Goal: Use online tool/utility: Use online tool/utility

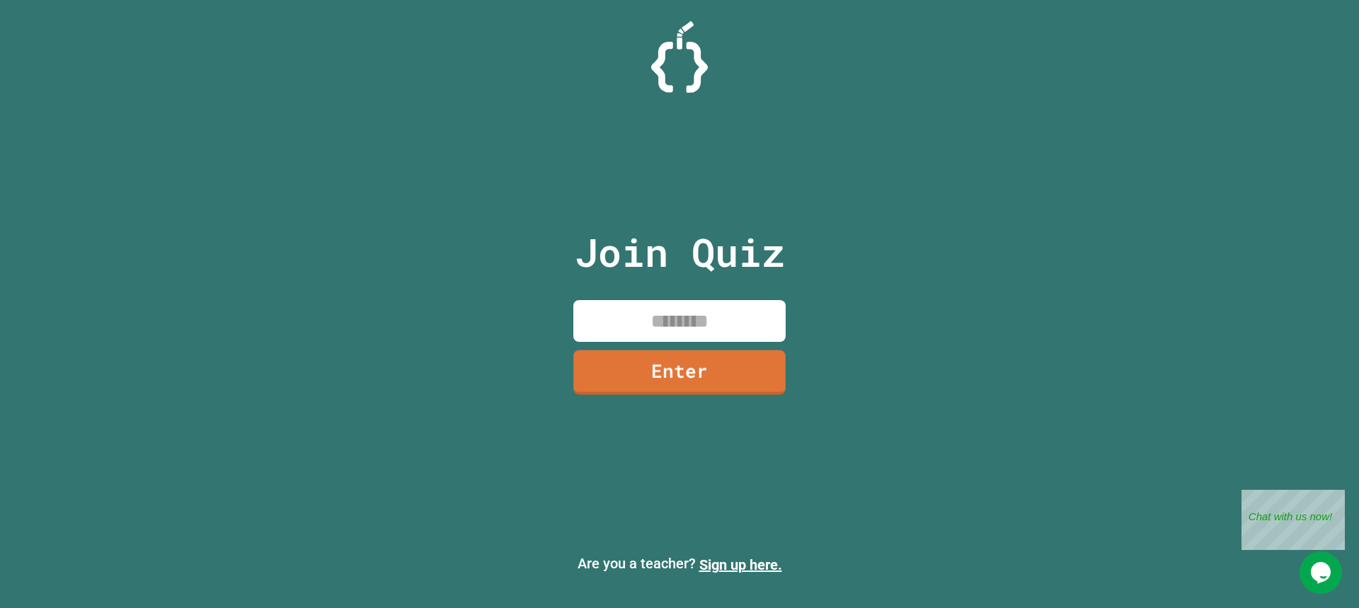
click at [759, 316] on input at bounding box center [679, 321] width 212 height 42
type input "********"
click at [684, 364] on link "Enter" at bounding box center [680, 371] width 215 height 47
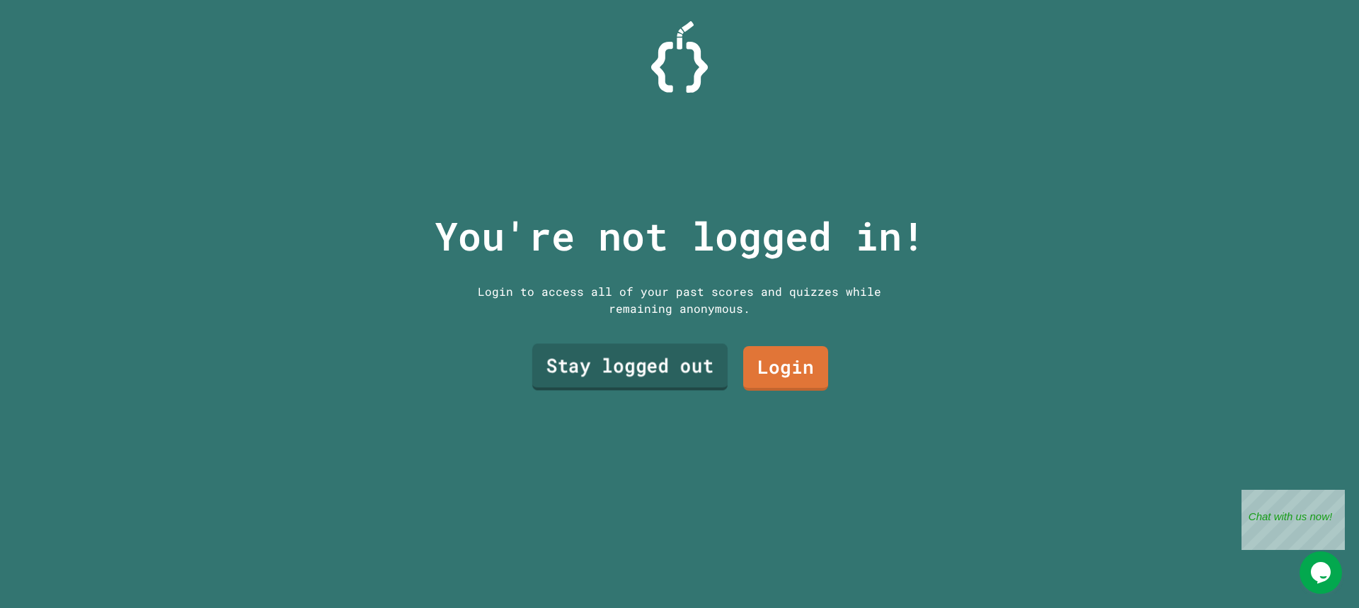
click at [672, 370] on link "Stay logged out" at bounding box center [629, 367] width 195 height 47
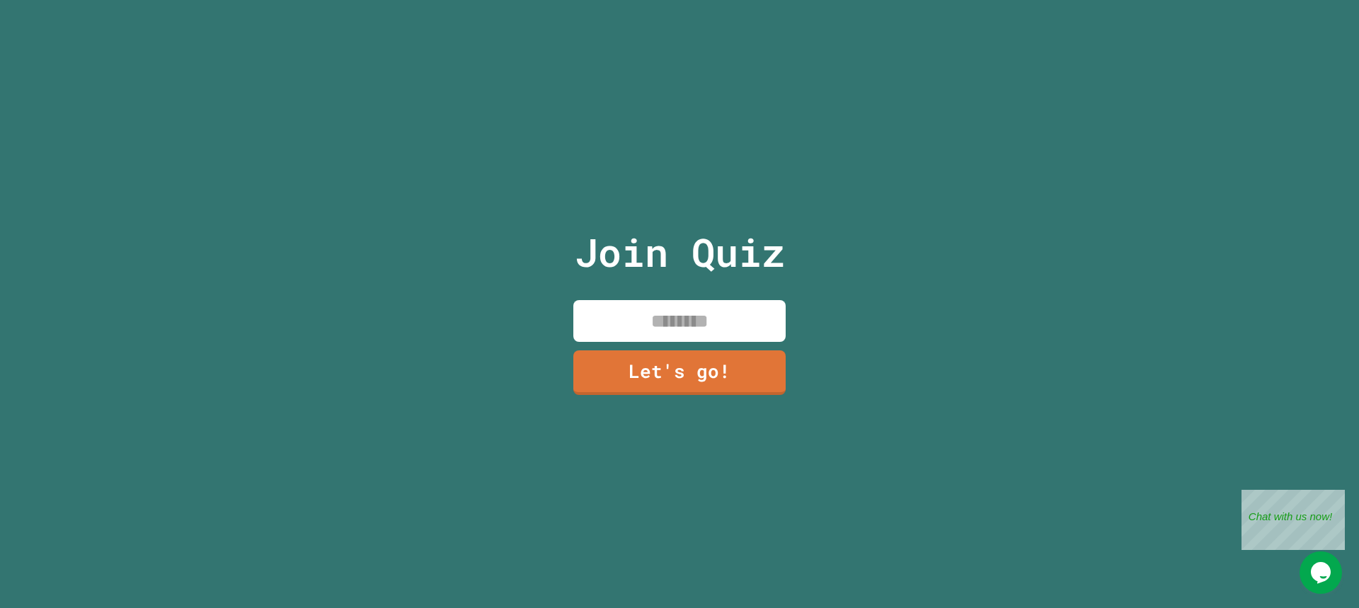
click at [647, 318] on input at bounding box center [679, 321] width 212 height 42
type input "*****"
click at [680, 365] on link "Let's go!" at bounding box center [679, 371] width 205 height 47
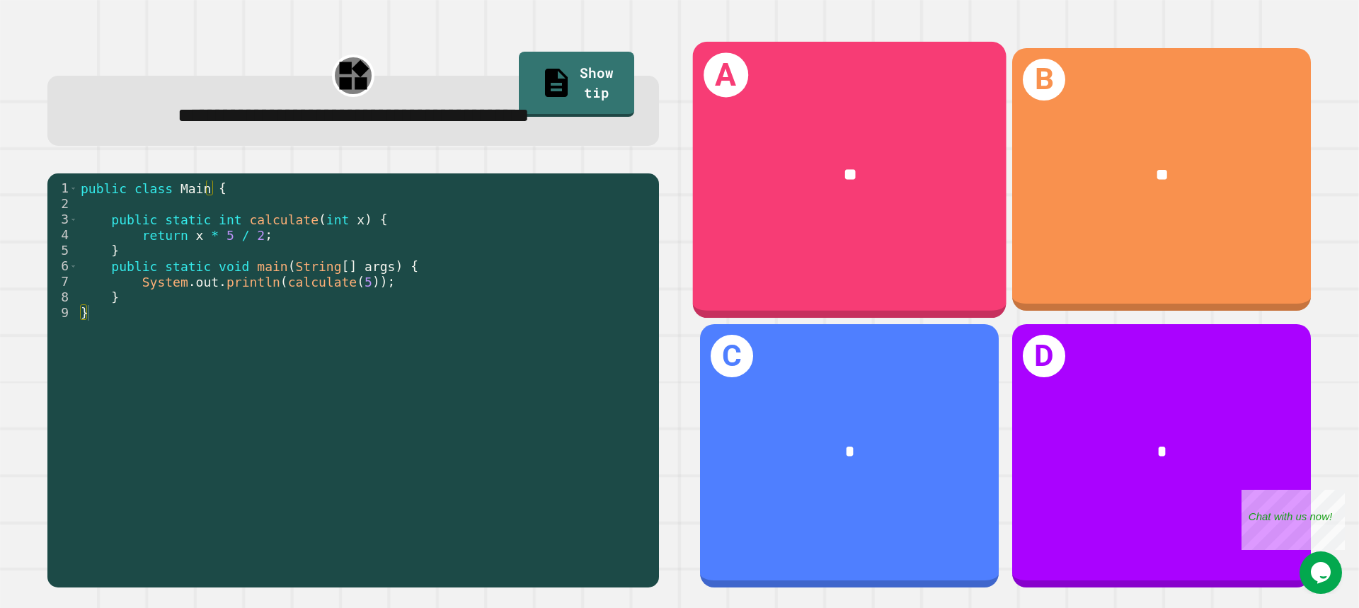
click at [880, 236] on div "A **" at bounding box center [850, 179] width 314 height 276
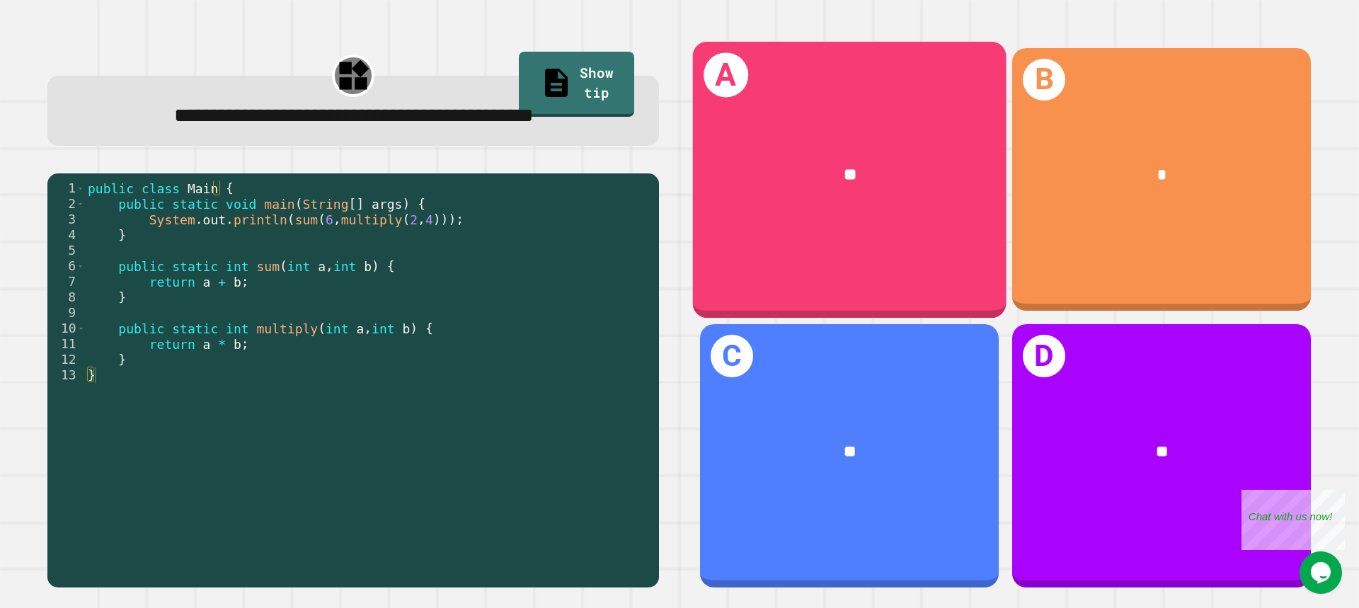
click at [818, 155] on div "**" at bounding box center [850, 176] width 314 height 92
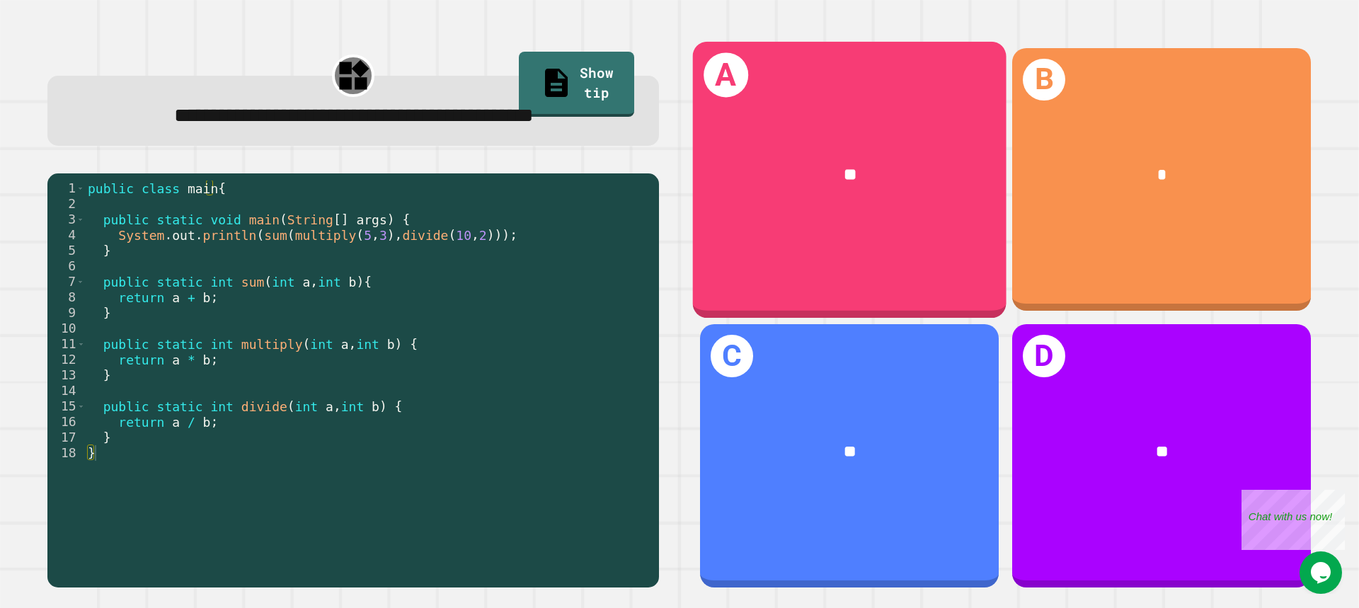
click at [855, 155] on div "**" at bounding box center [850, 176] width 314 height 92
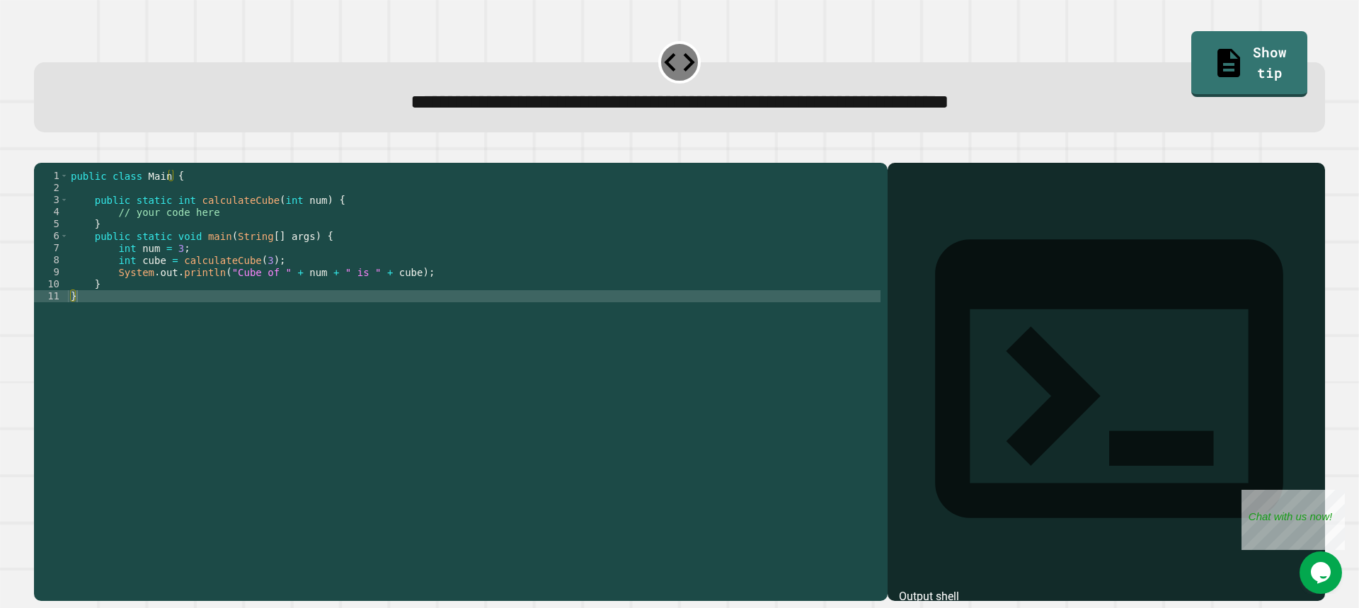
click at [358, 280] on div "public class Main { public static int calculateCube ( int num ) { // your code …" at bounding box center [474, 368] width 813 height 397
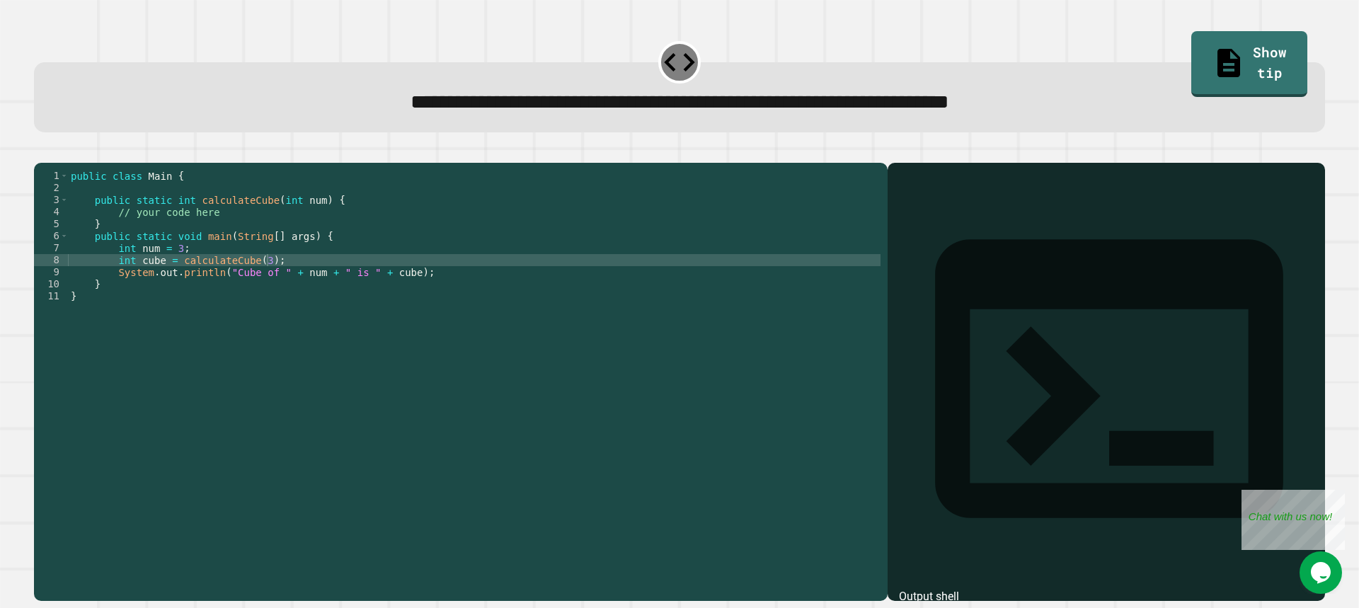
click at [265, 144] on div "1 2 3 4 5 6 7 8 9 10 11 public class Main { public static int calculateCube ( i…" at bounding box center [679, 373] width 1305 height 469
click at [229, 232] on div "public class Main { public static int calculateCube ( int num ) { // your code …" at bounding box center [474, 368] width 813 height 397
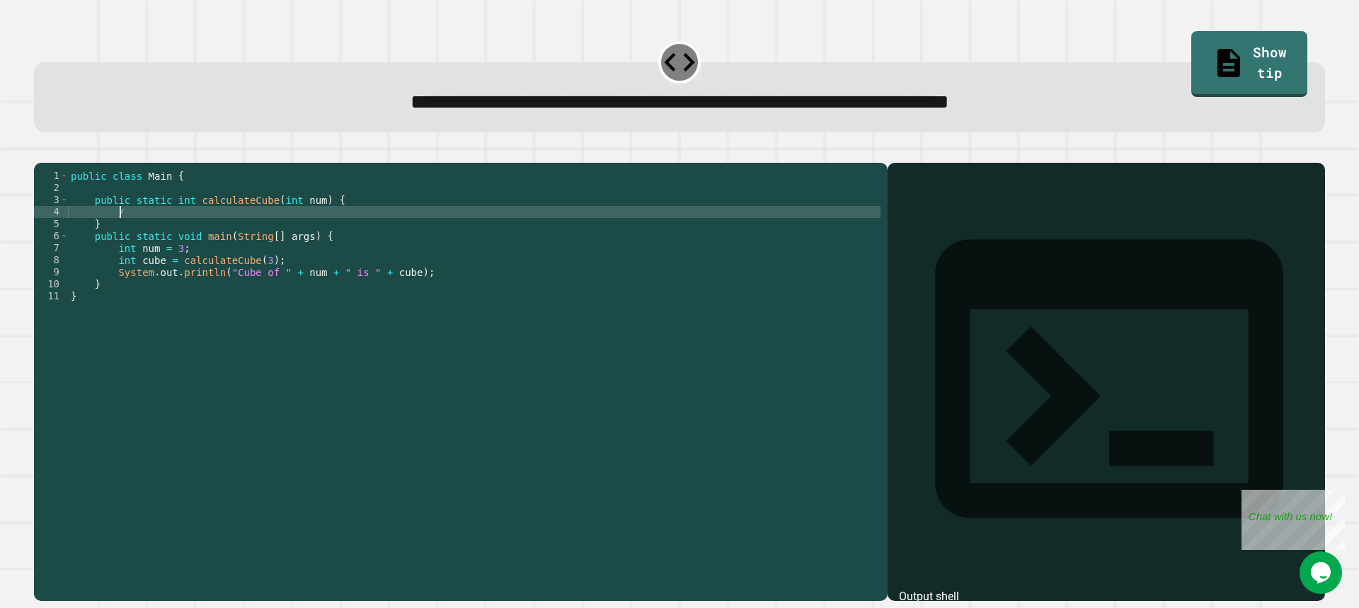
type textarea "*"
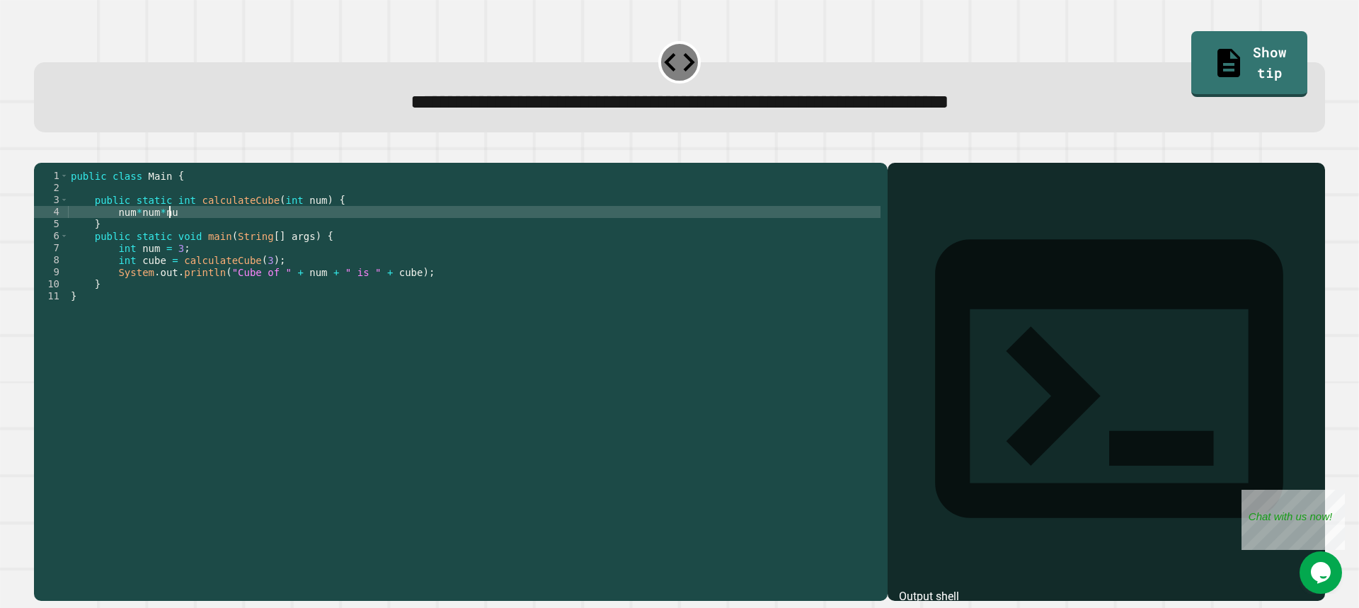
scroll to position [0, 6]
click at [41, 151] on icon "button" at bounding box center [41, 151] width 0 height 0
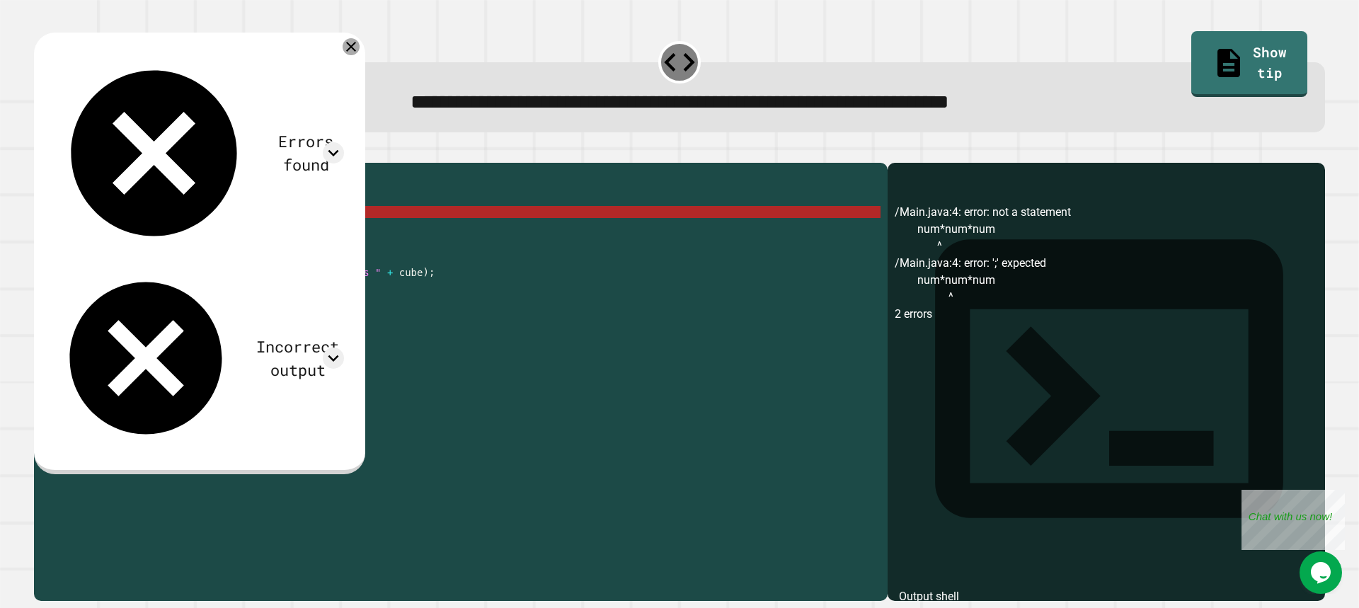
click at [360, 53] on icon at bounding box center [351, 46] width 17 height 17
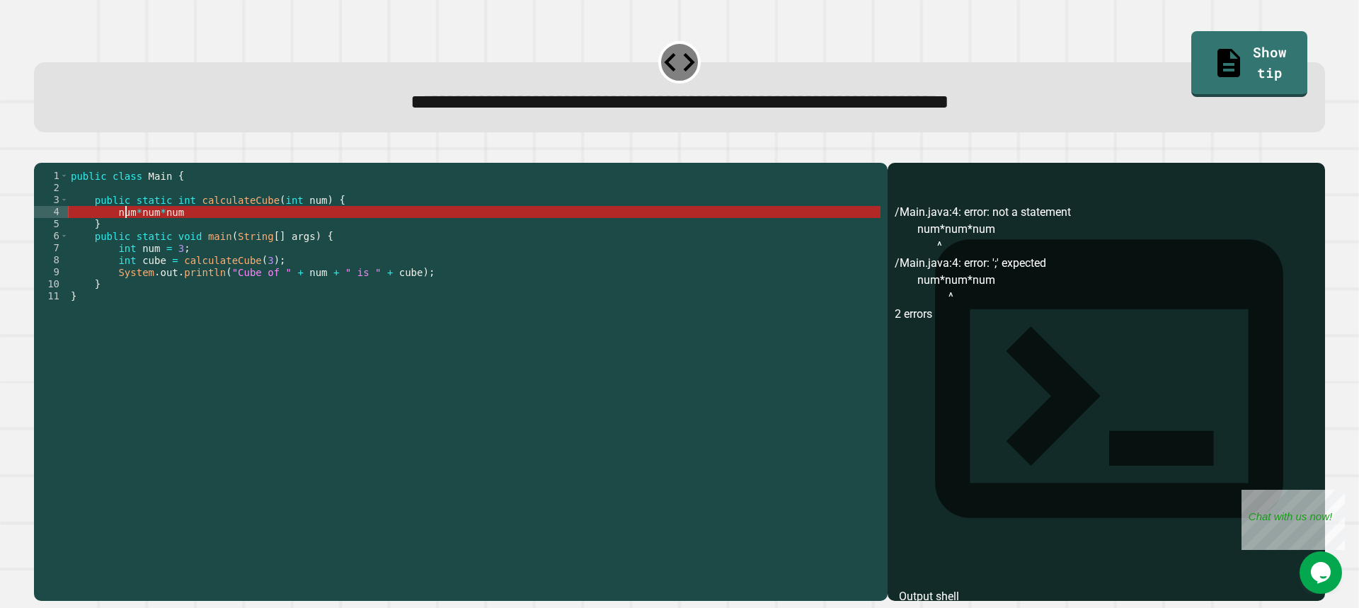
click at [127, 234] on div "public class Main { public static int calculateCube ( int num ) { num * num * n…" at bounding box center [474, 368] width 813 height 397
click at [118, 234] on div "public class Main { public static int calculateCube ( int num ) { num * num * n…" at bounding box center [474, 368] width 813 height 397
click at [113, 237] on div "public class Main { public static int calculateCube ( int num ) { num * num * n…" at bounding box center [474, 368] width 813 height 397
click at [188, 231] on div "public class Main { public static int calculateCube ( int num ) { num * num * n…" at bounding box center [474, 368] width 813 height 397
click at [122, 234] on div "public class Main { public static int calculateCube ( int num ) { num * num * n…" at bounding box center [474, 368] width 813 height 397
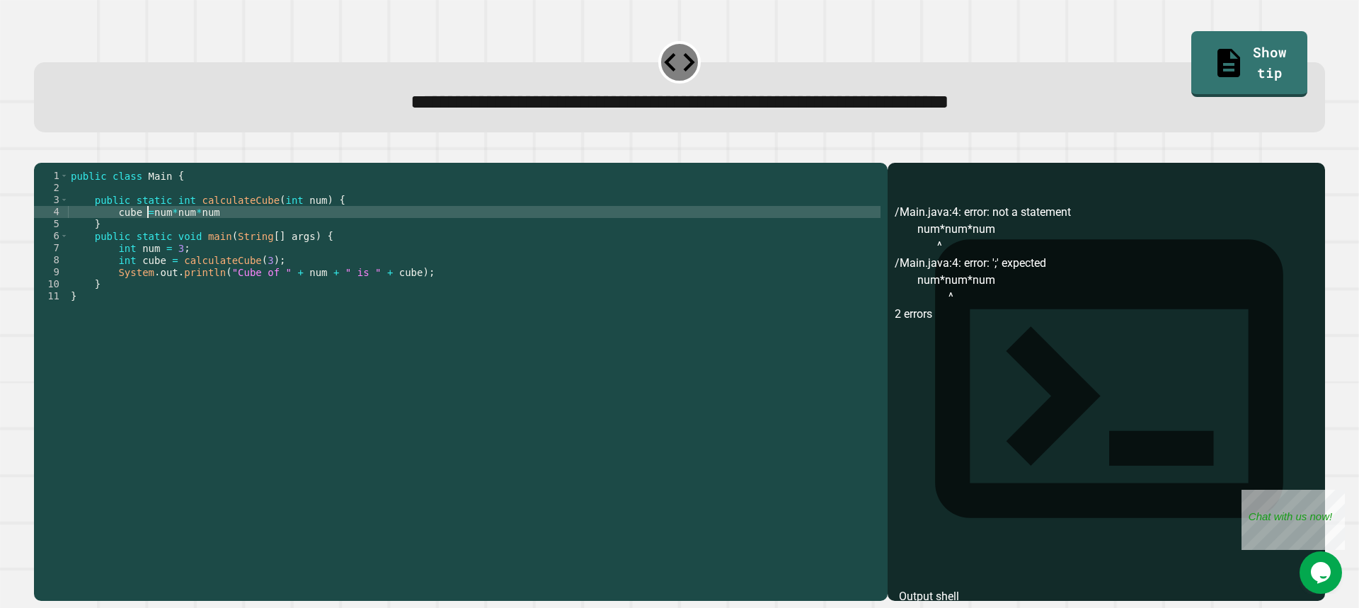
scroll to position [0, 6]
click at [41, 151] on icon "button" at bounding box center [41, 151] width 0 height 0
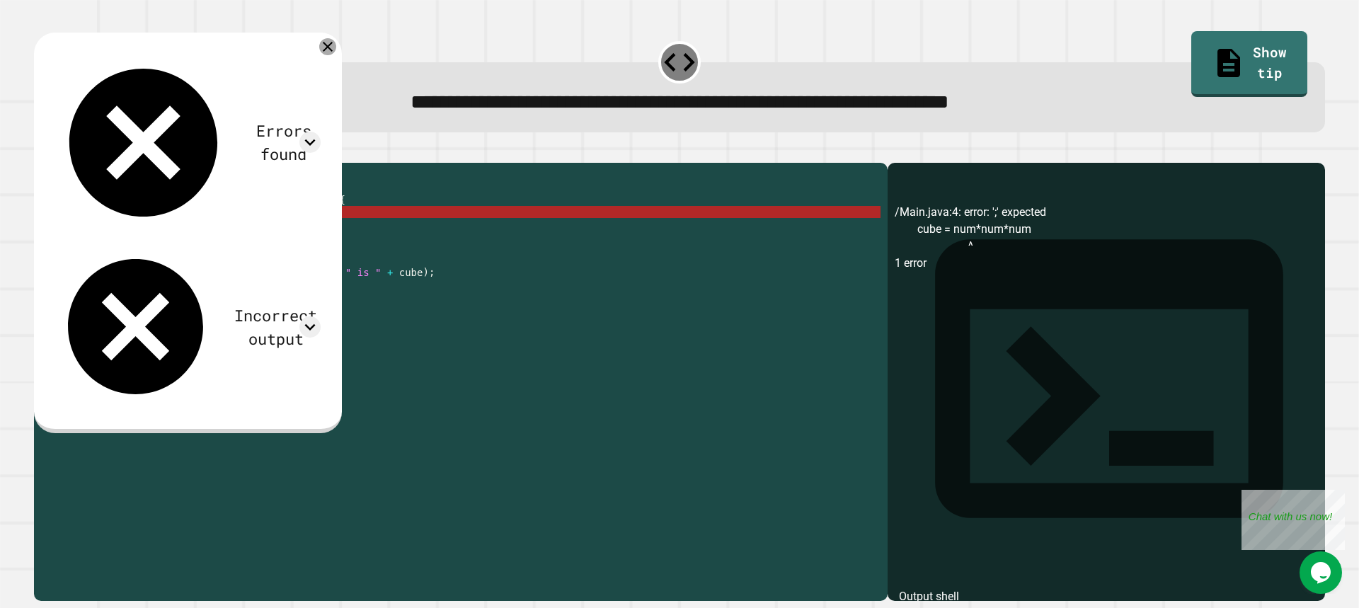
click at [336, 49] on icon at bounding box center [327, 46] width 17 height 17
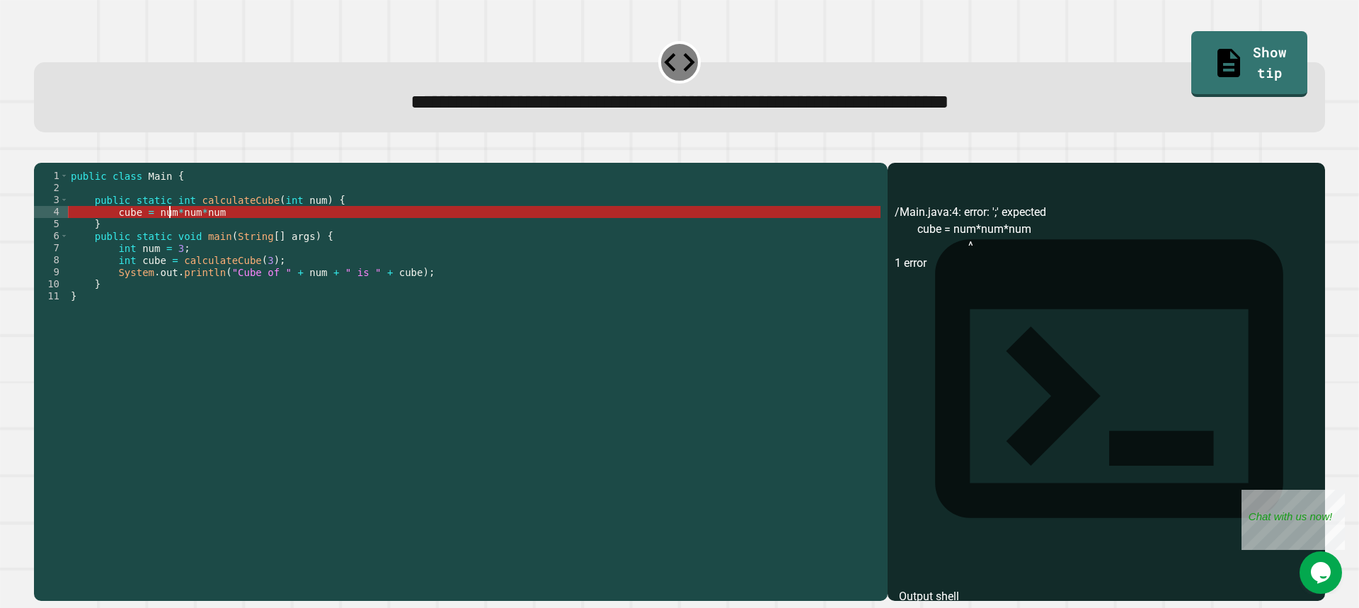
click at [168, 236] on div "public class Main { public static int calculateCube ( int num ) { cube = num * …" at bounding box center [474, 368] width 813 height 397
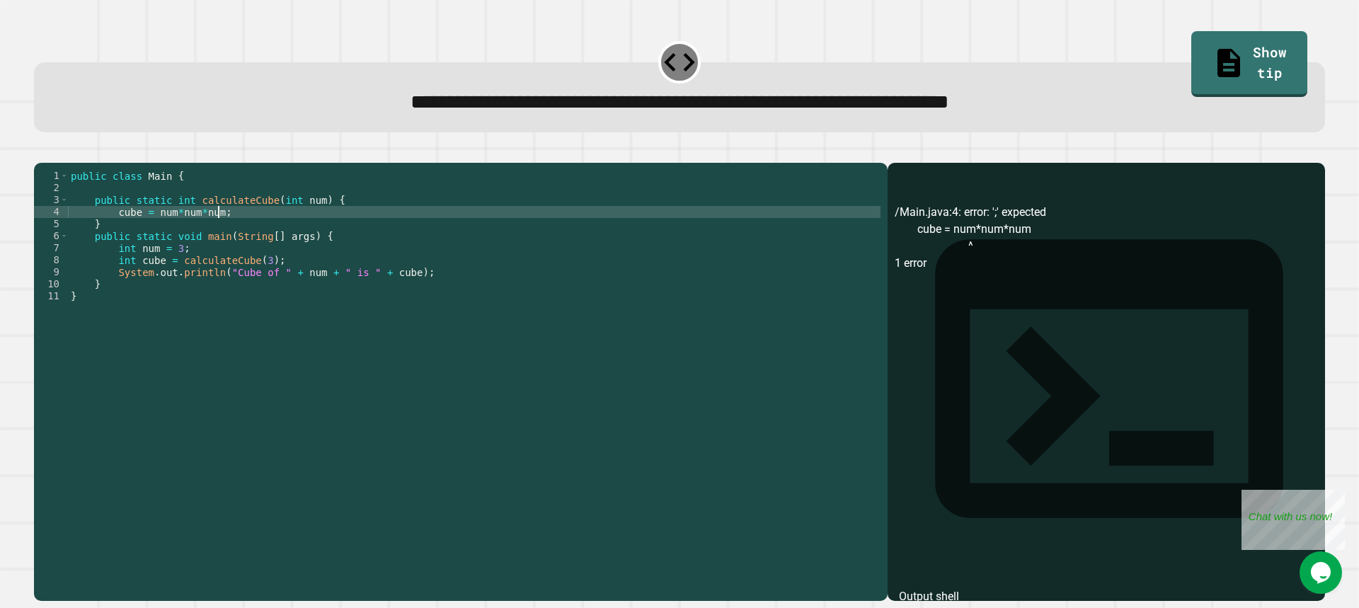
scroll to position [0, 9]
click at [41, 151] on icon "button" at bounding box center [41, 151] width 0 height 0
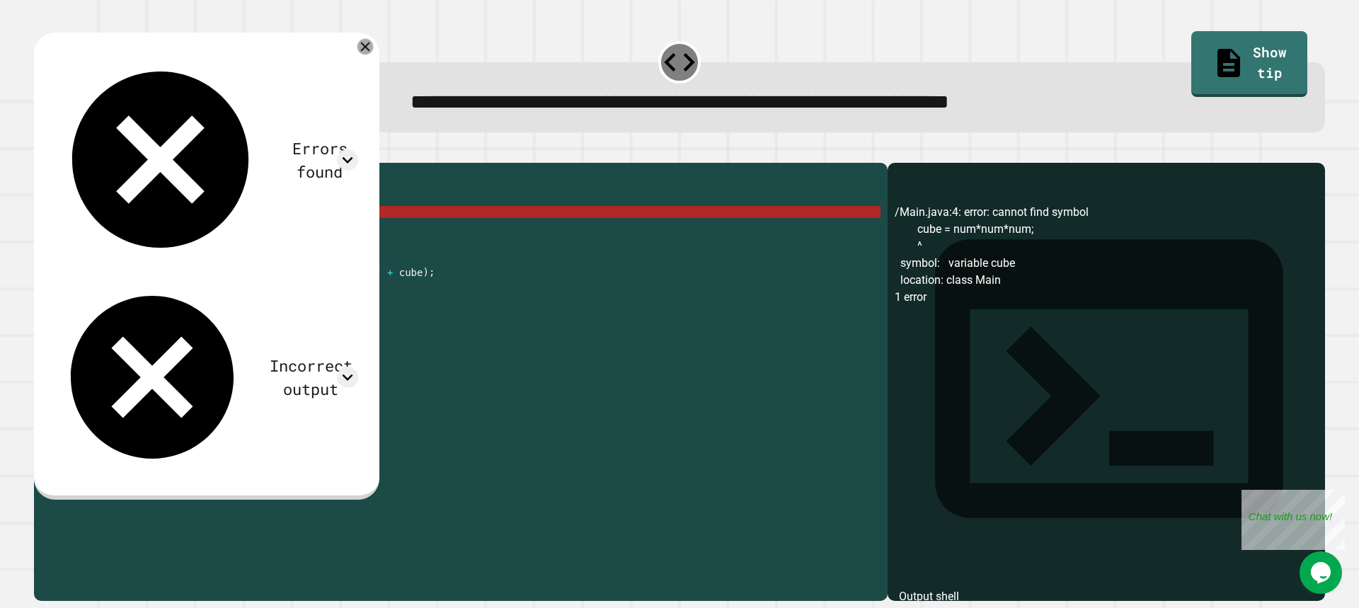
click at [379, 45] on div "Errors found /Main.java:4: error: cannot find symbol cube = num*num*num; ^ symb…" at bounding box center [206, 266] width 345 height 467
click at [374, 45] on icon at bounding box center [366, 47] width 16 height 16
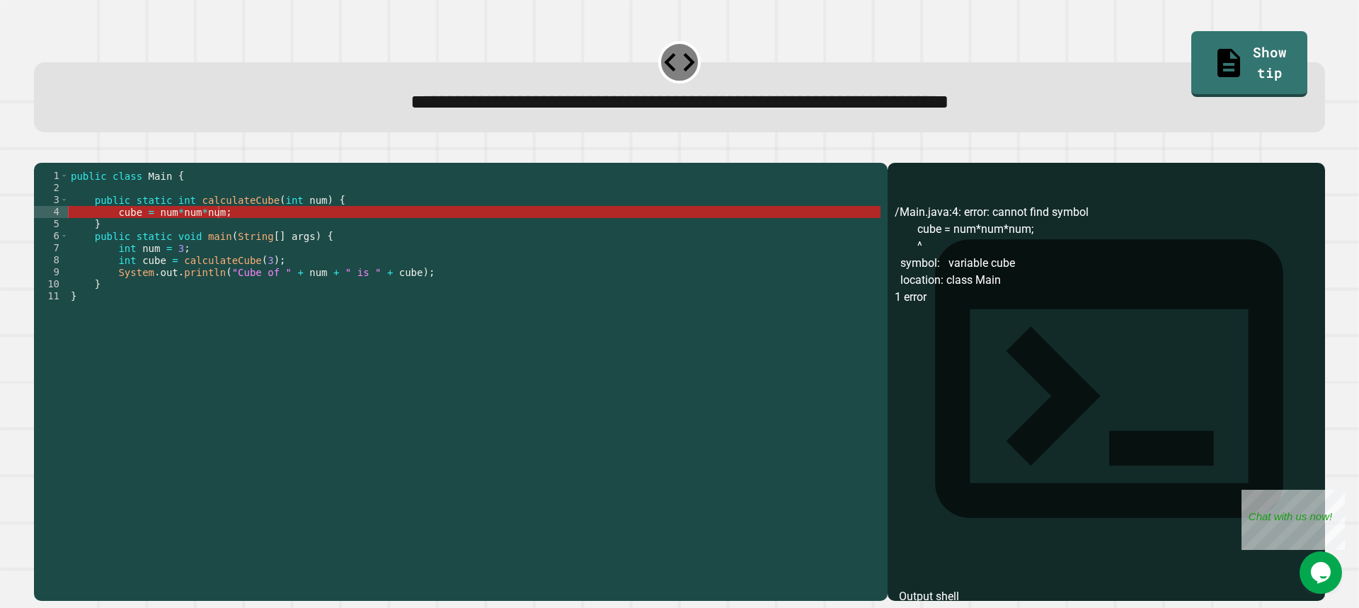
click at [122, 231] on div "public class Main { public static int calculateCube ( int num ) { cube = num * …" at bounding box center [474, 368] width 813 height 397
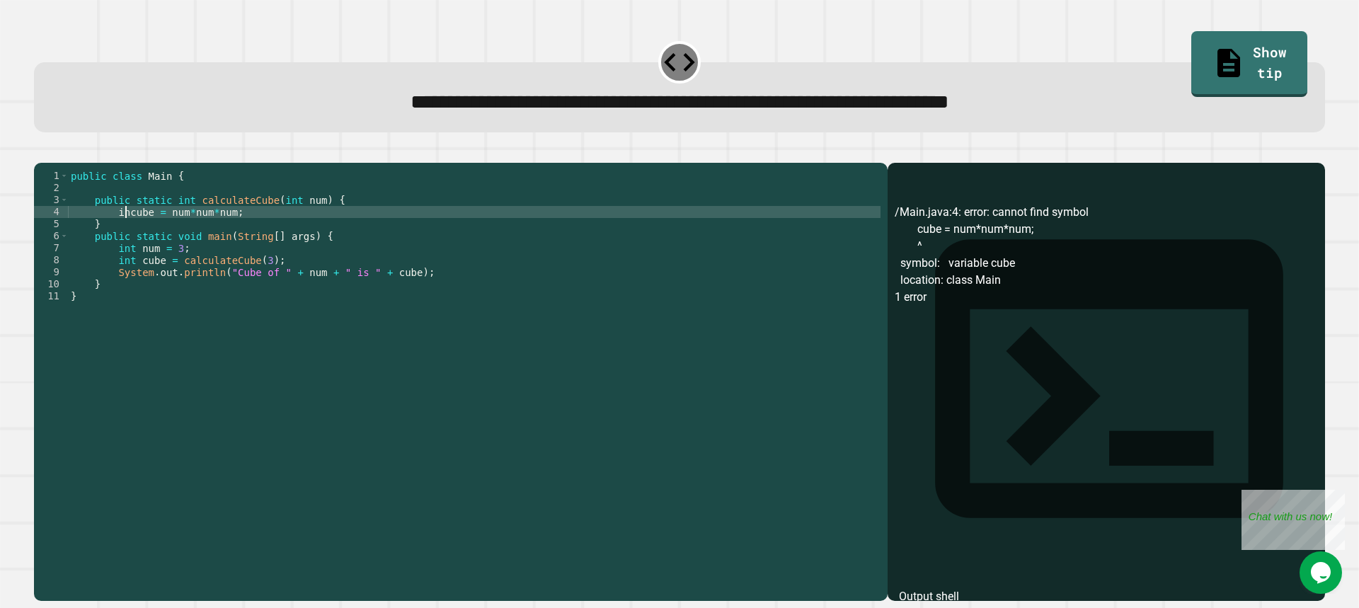
scroll to position [0, 4]
click at [41, 151] on button "button" at bounding box center [41, 151] width 0 height 0
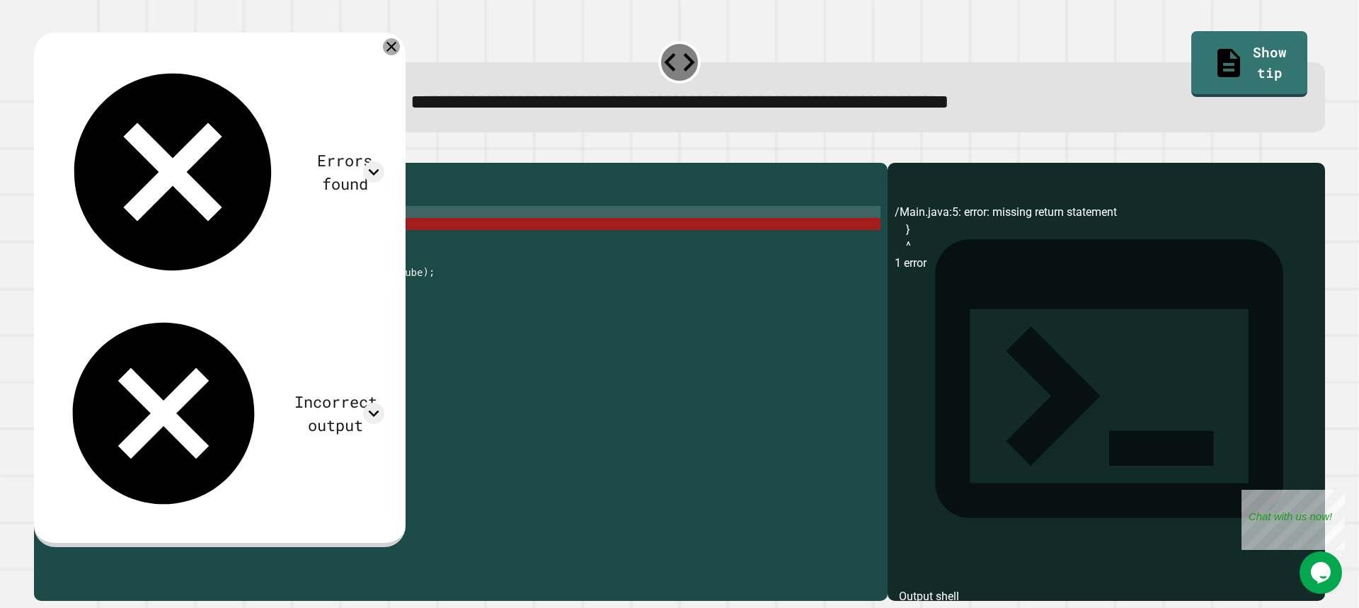
click at [400, 47] on icon at bounding box center [391, 46] width 17 height 17
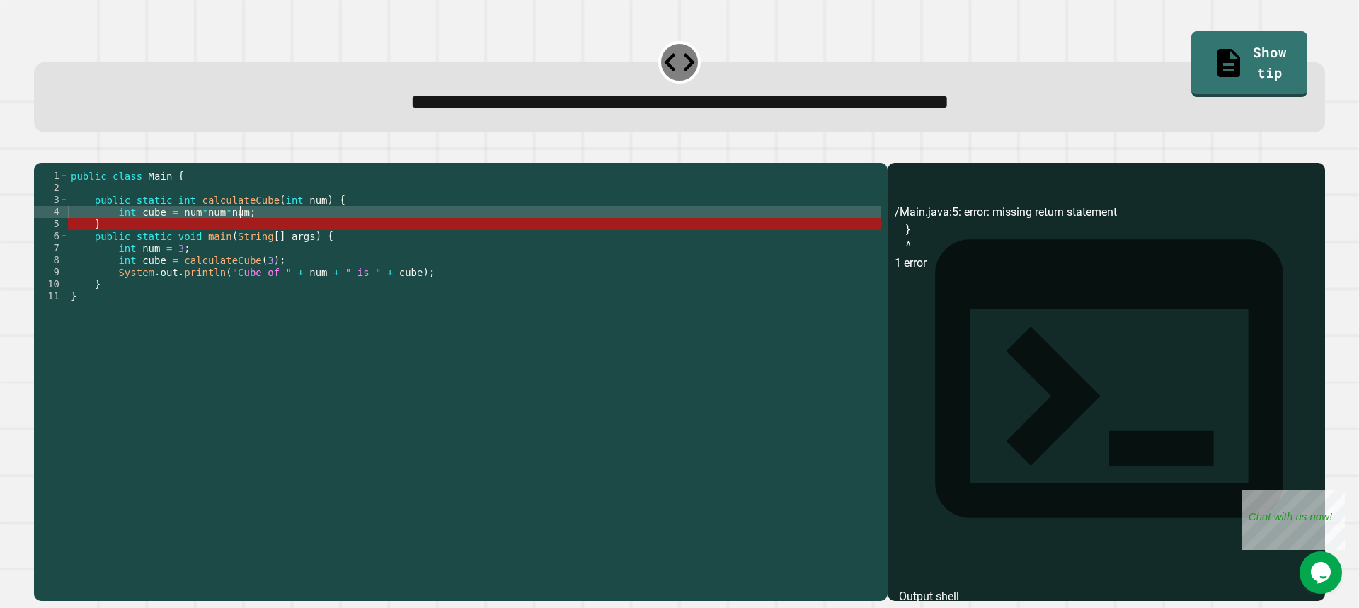
click at [249, 233] on div "public class Main { public static int calculateCube ( int num ) { int cube = nu…" at bounding box center [474, 368] width 813 height 397
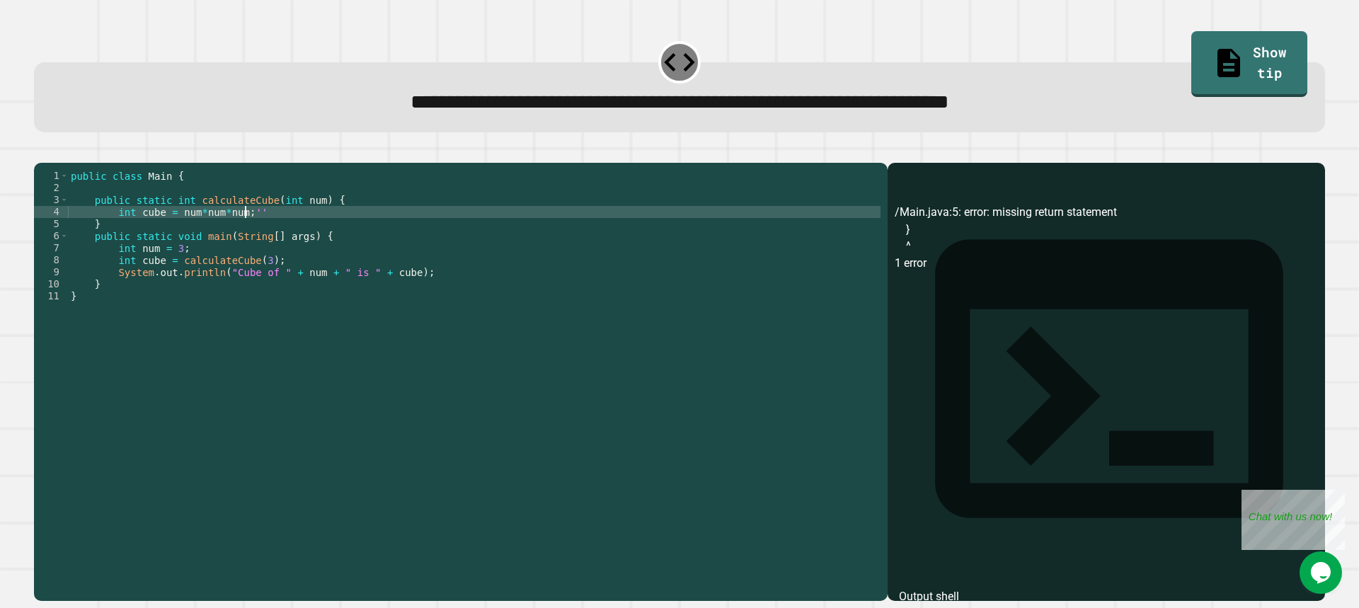
scroll to position [0, 11]
type textarea "**********"
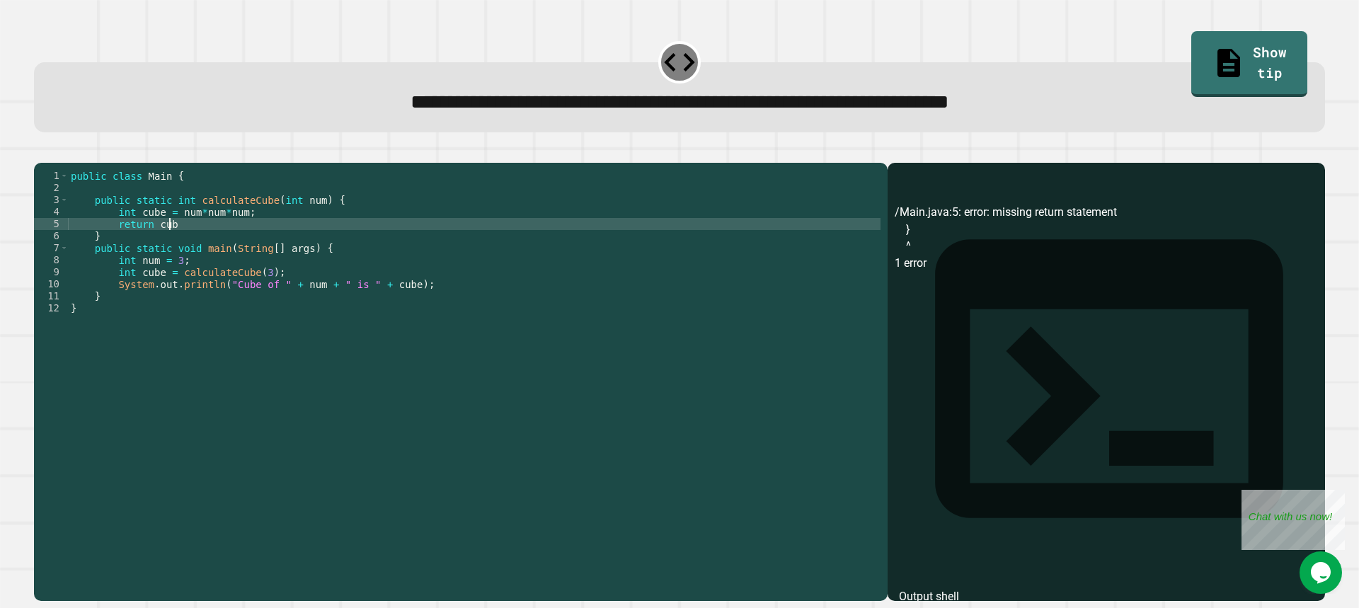
scroll to position [0, 6]
click at [41, 151] on icon "button" at bounding box center [41, 151] width 0 height 0
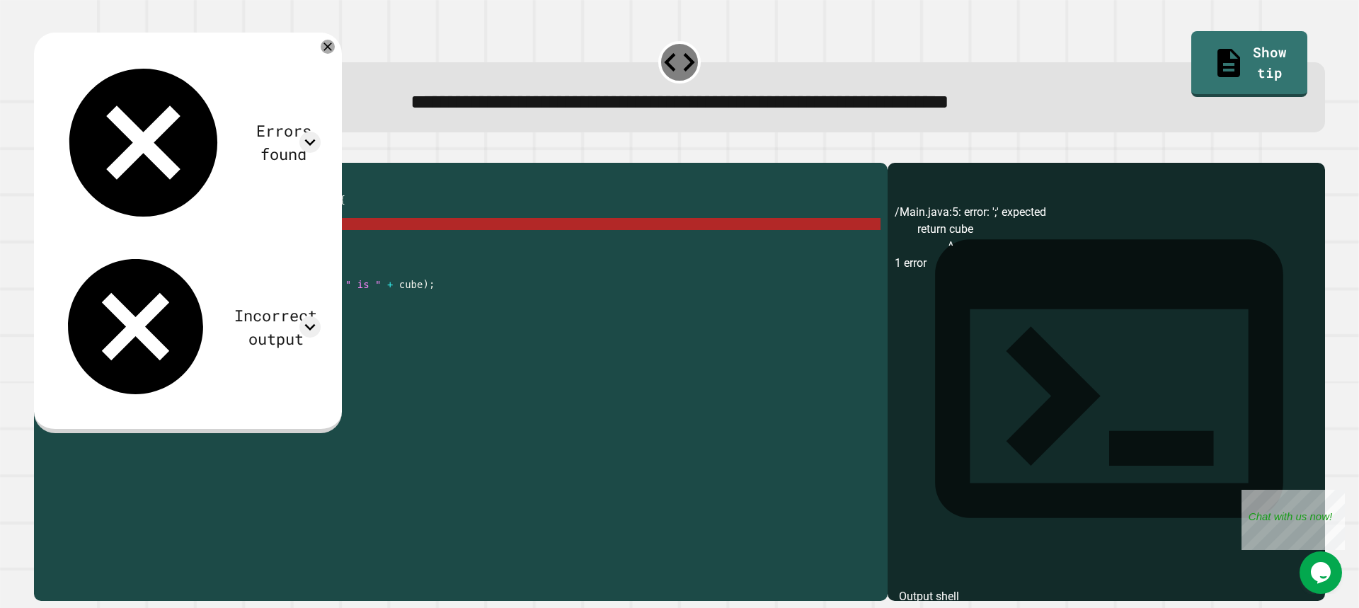
click at [426, 248] on div "public class Main { public static int calculateCube ( int num ) { int cube = nu…" at bounding box center [474, 368] width 813 height 397
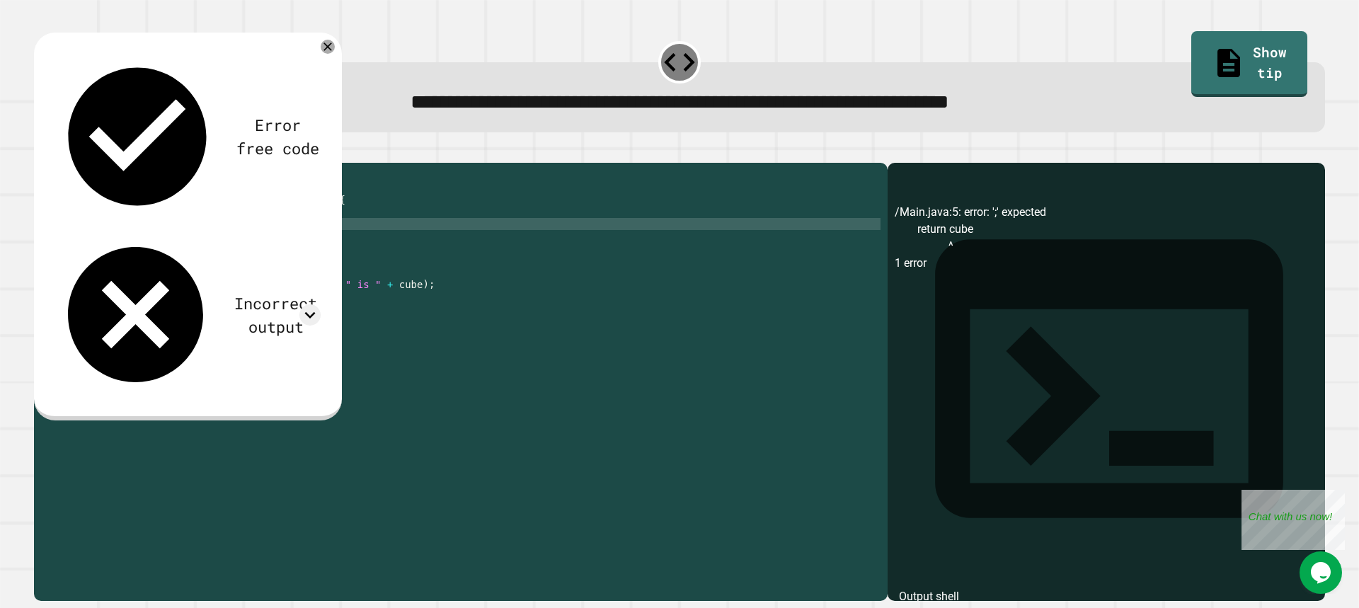
scroll to position [0, 7]
type textarea "**********"
click at [41, 151] on icon "button" at bounding box center [41, 151] width 0 height 0
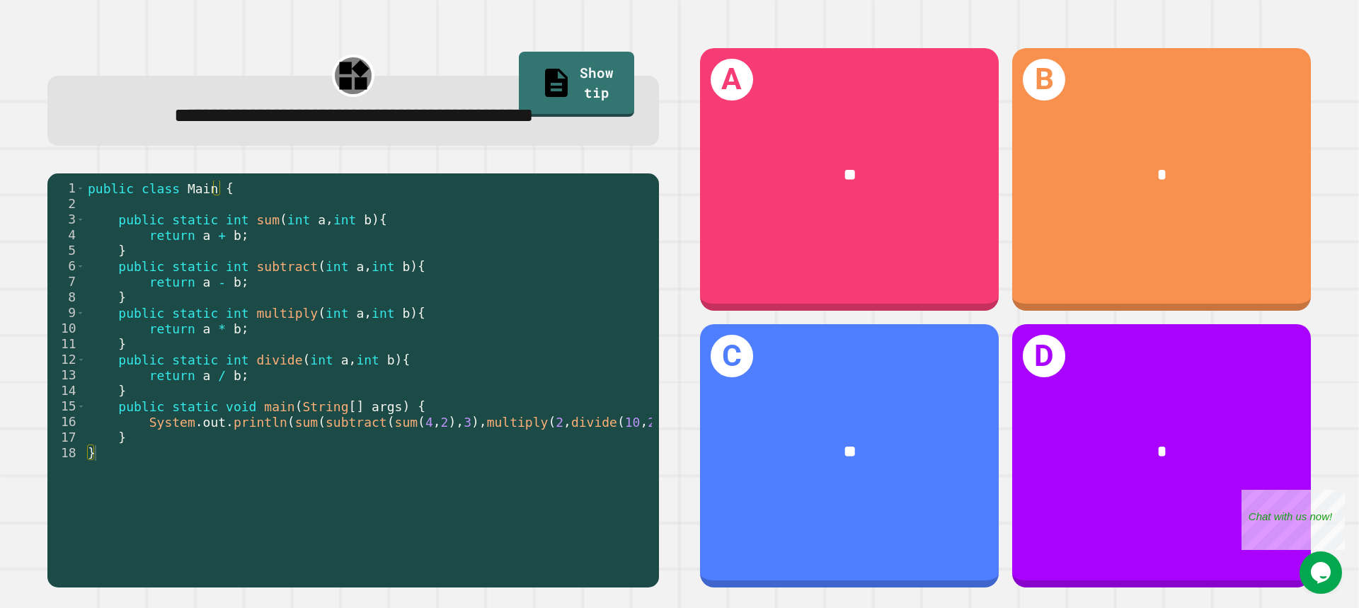
scroll to position [0, 38]
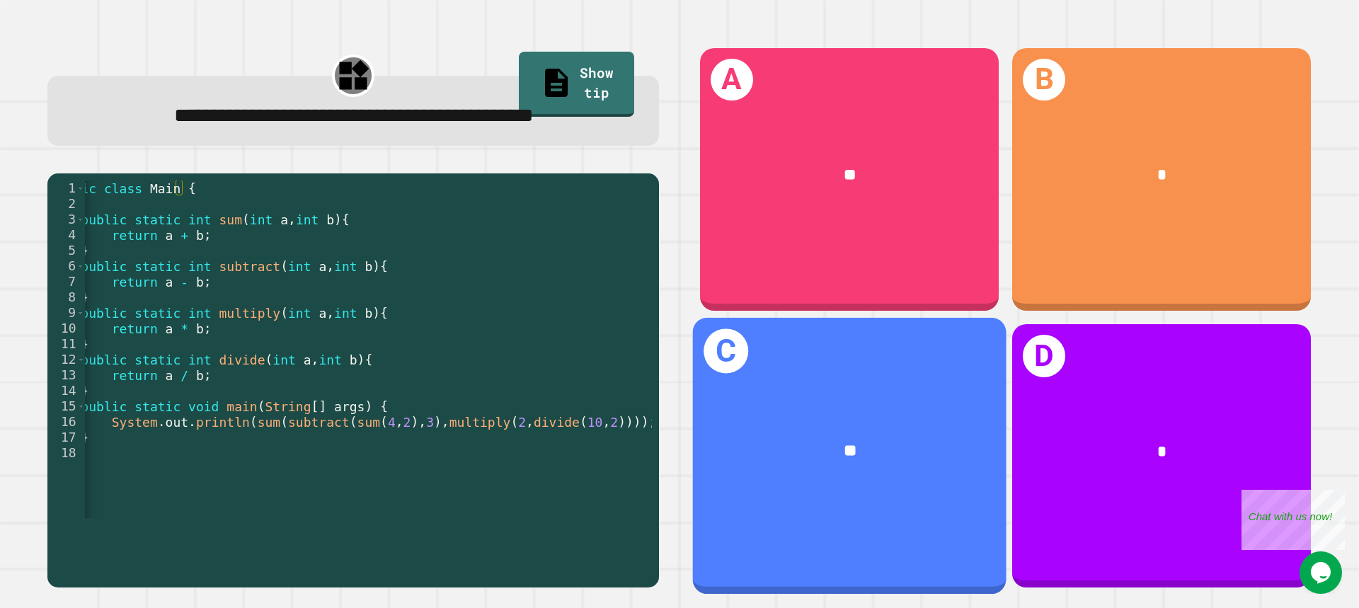
click at [778, 442] on div "**" at bounding box center [850, 452] width 246 height 26
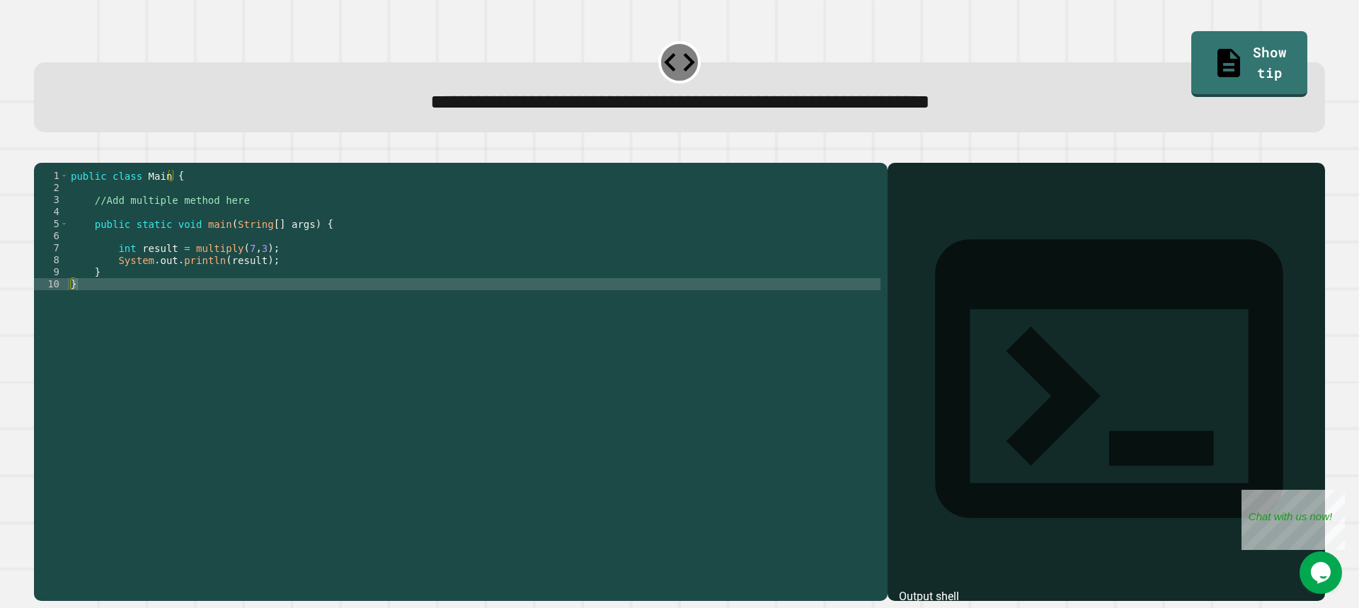
click at [327, 219] on div "public class Main { //Add multiple method here public static void main ( String…" at bounding box center [474, 368] width 813 height 397
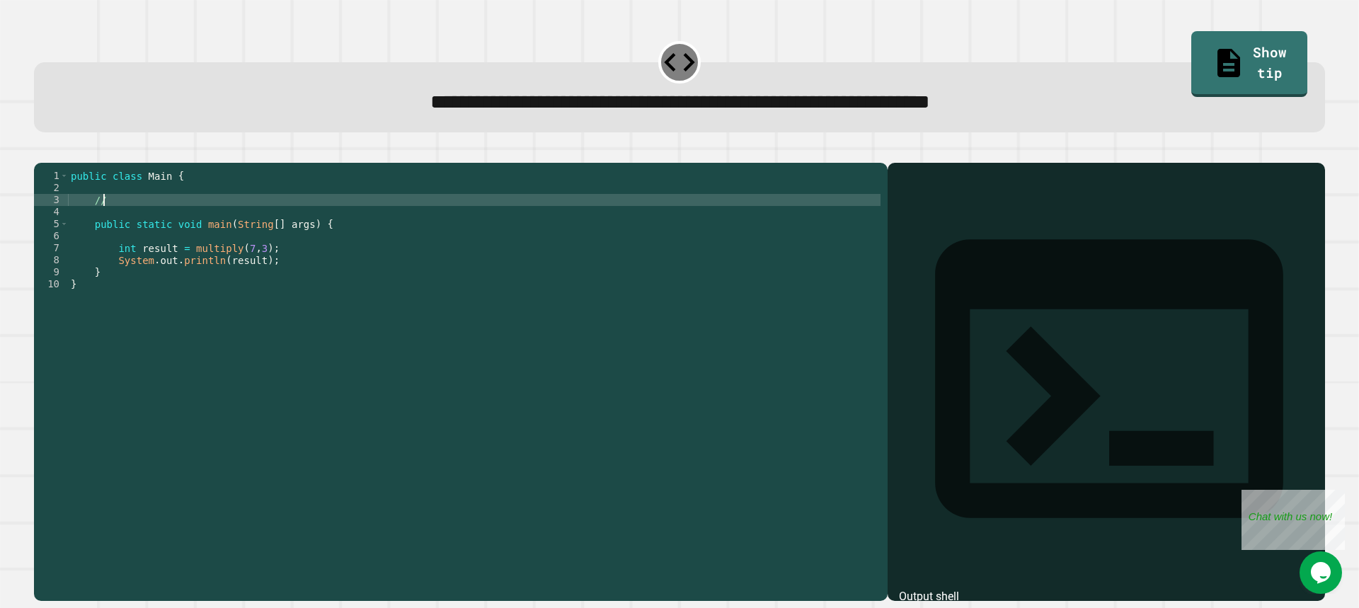
type textarea "*"
type textarea "**********"
click at [276, 225] on div "public class Main { public static int multiplication ( ) public static void mai…" at bounding box center [474, 368] width 813 height 397
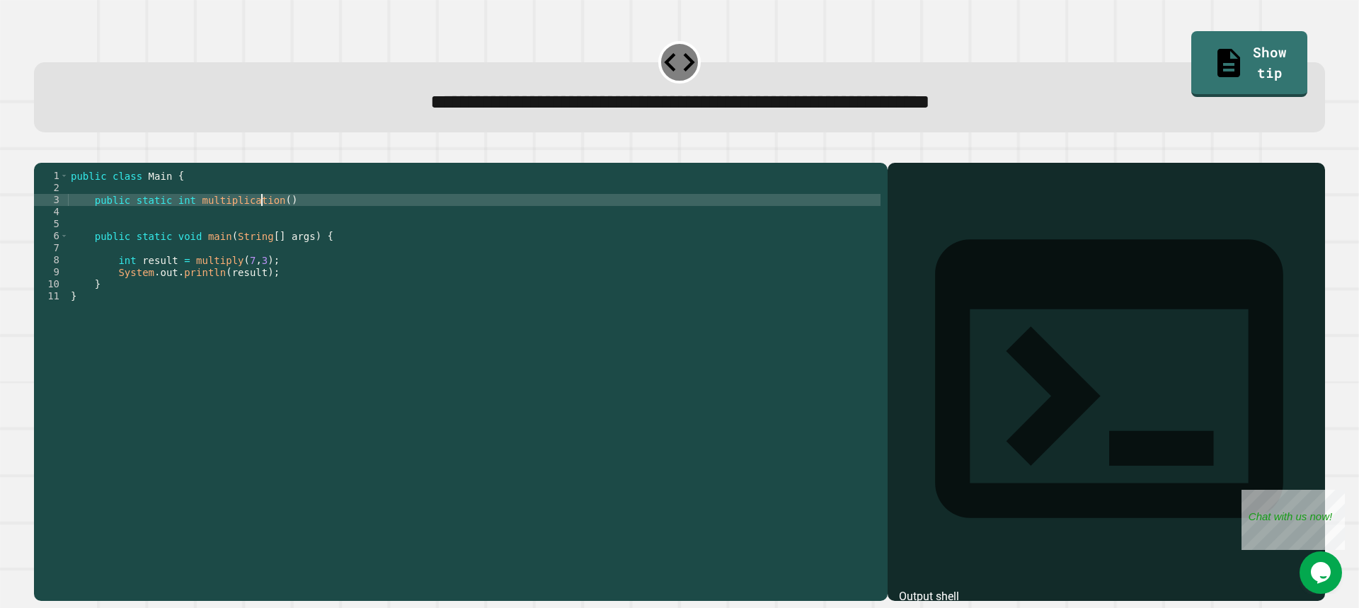
click at [264, 224] on div "public class Main { public static int multiplication ( ) public static void mai…" at bounding box center [474, 368] width 813 height 397
click at [279, 217] on div "public class Main { public static int multiplication ( ) public static void mai…" at bounding box center [474, 368] width 813 height 397
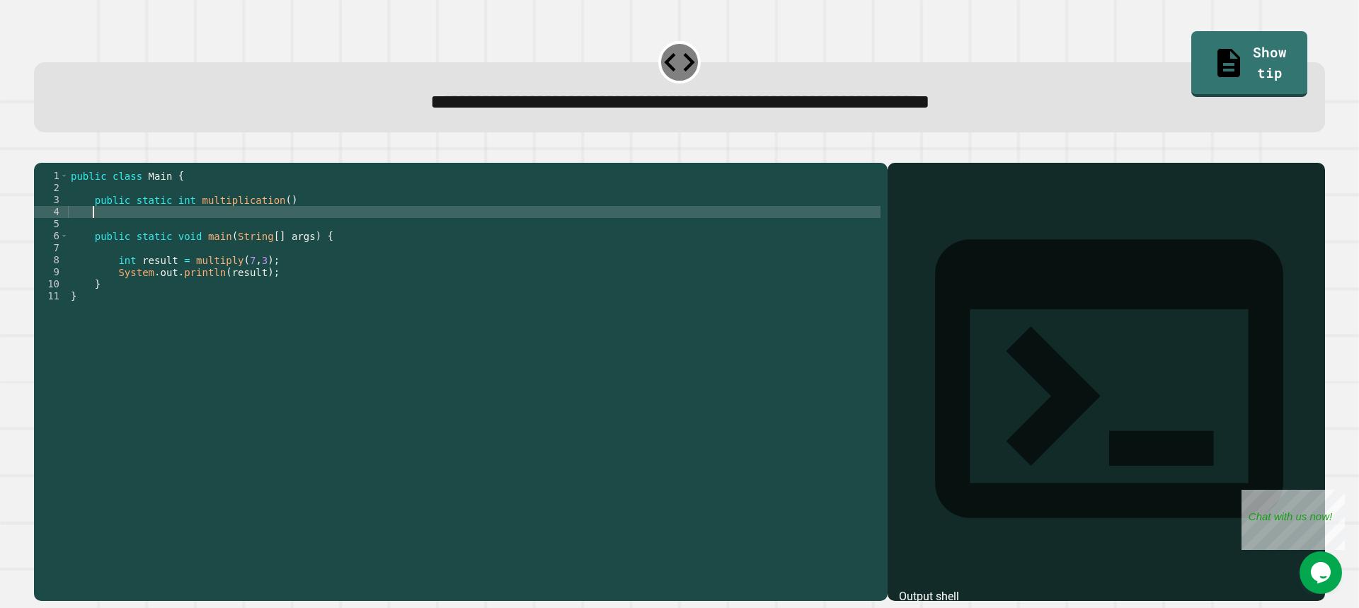
click at [261, 235] on div "public class Main { public static int multiplication ( ) public static void mai…" at bounding box center [474, 368] width 813 height 397
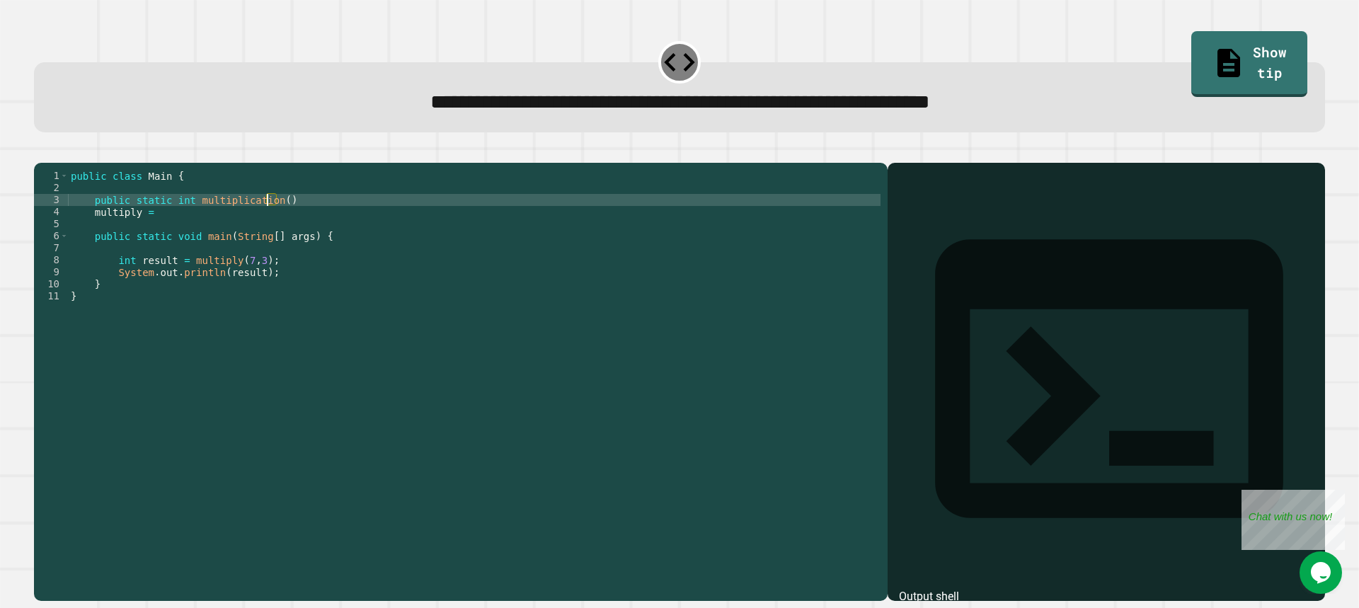
click at [270, 218] on div "public class Main { public static int multiplication ( ) multiply = public stat…" at bounding box center [474, 368] width 813 height 397
click at [273, 215] on div "public class Main { public static int multiplication ( ) multiply = public stat…" at bounding box center [474, 368] width 813 height 397
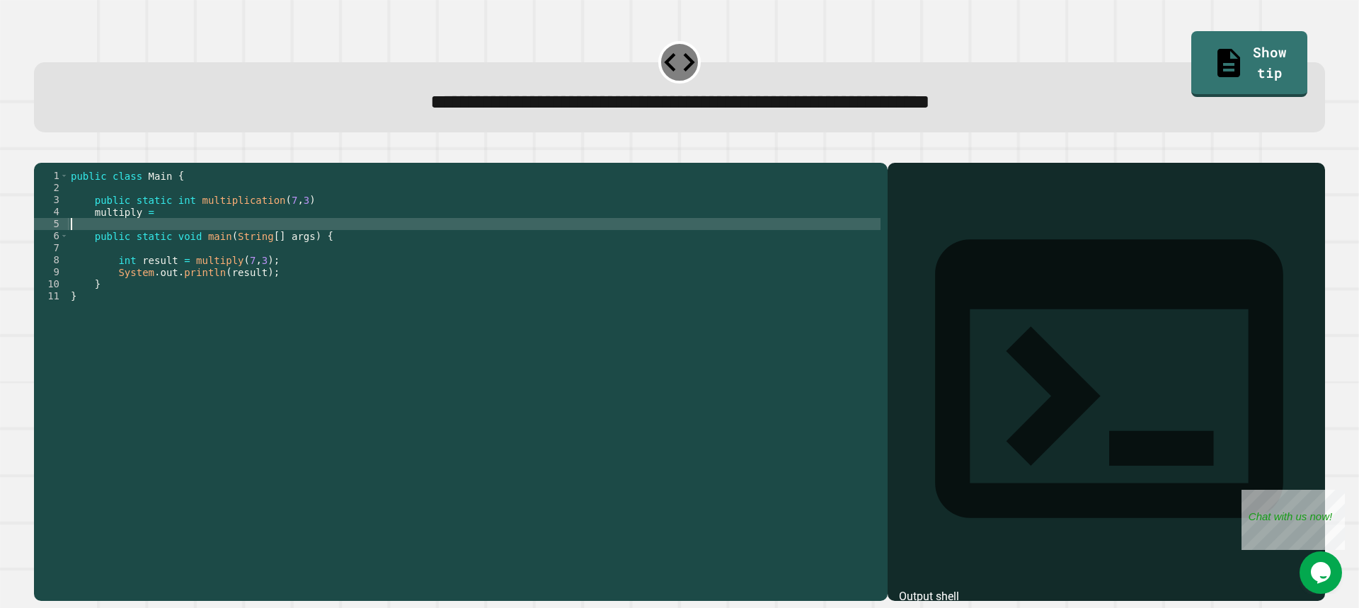
click at [269, 245] on div "public class Main { public static int multiplication ( 7 , 3 ) multiply = publi…" at bounding box center [474, 368] width 813 height 397
click at [219, 231] on div "public class Main { public static int multiplication ( 7 , 3 ) multiply = publi…" at bounding box center [474, 368] width 813 height 397
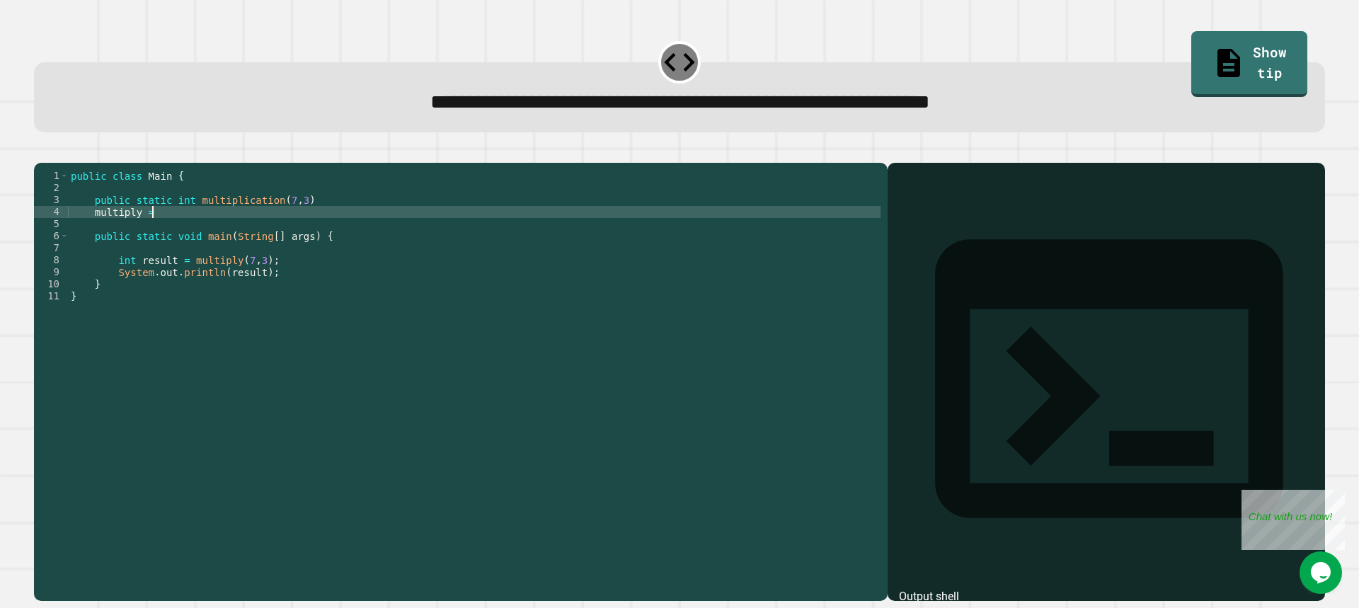
type textarea "**********"
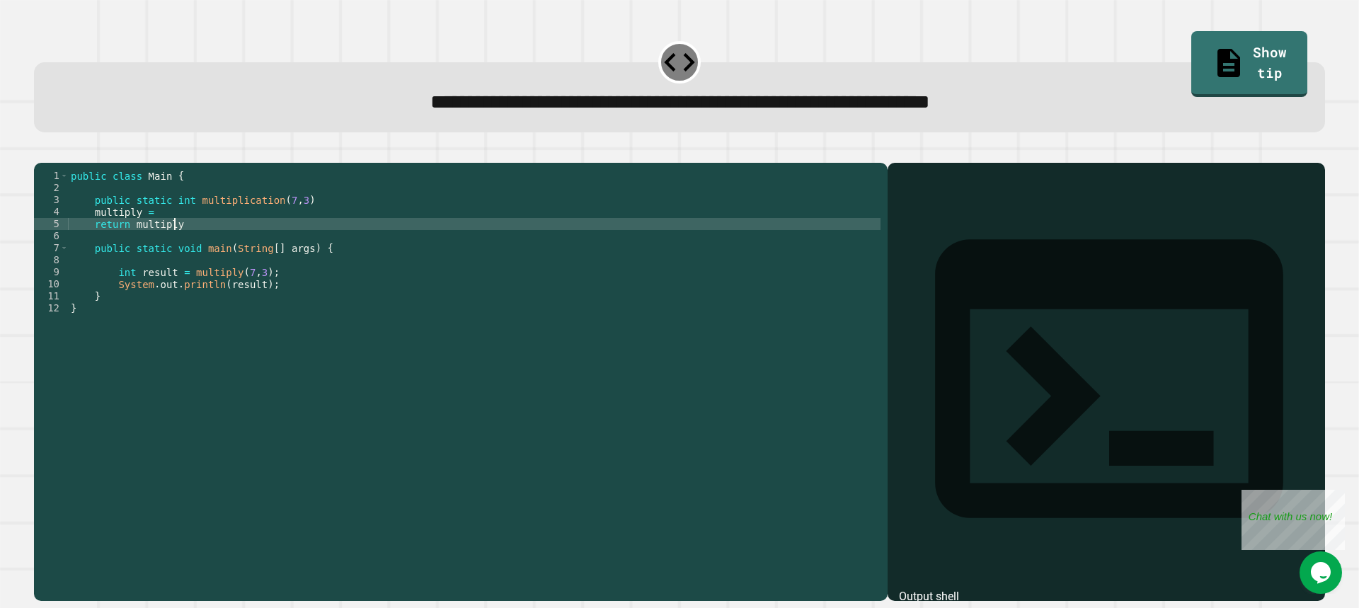
scroll to position [0, 6]
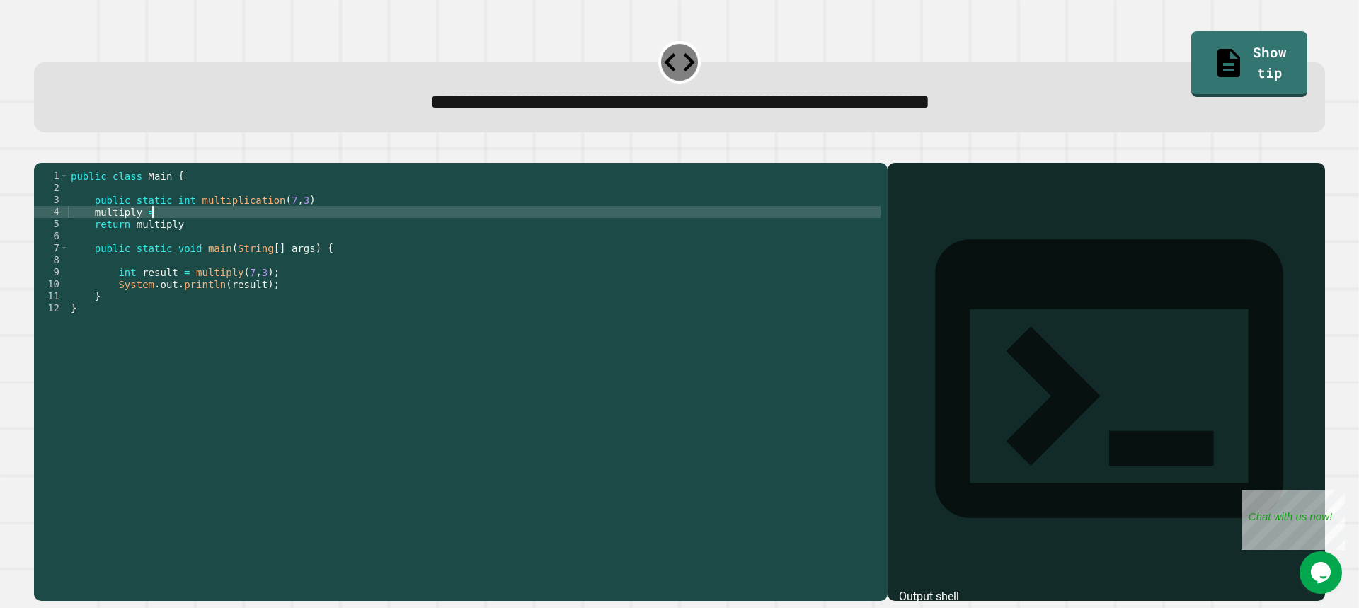
click at [271, 229] on div "public class Main { public static int multiplication ( 7 , 3 ) multiply = retur…" at bounding box center [474, 368] width 813 height 397
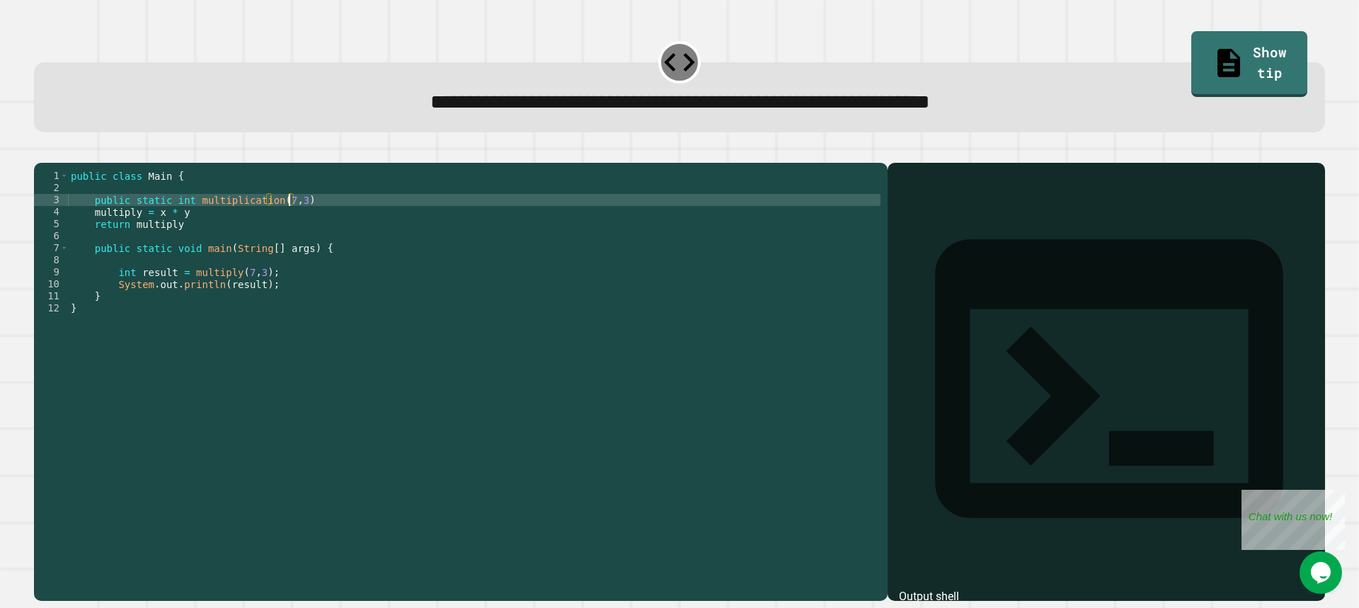
click at [287, 216] on div "public class Main { public static int multiplication ( 7 , 3 ) multiply = x * y…" at bounding box center [474, 368] width 813 height 397
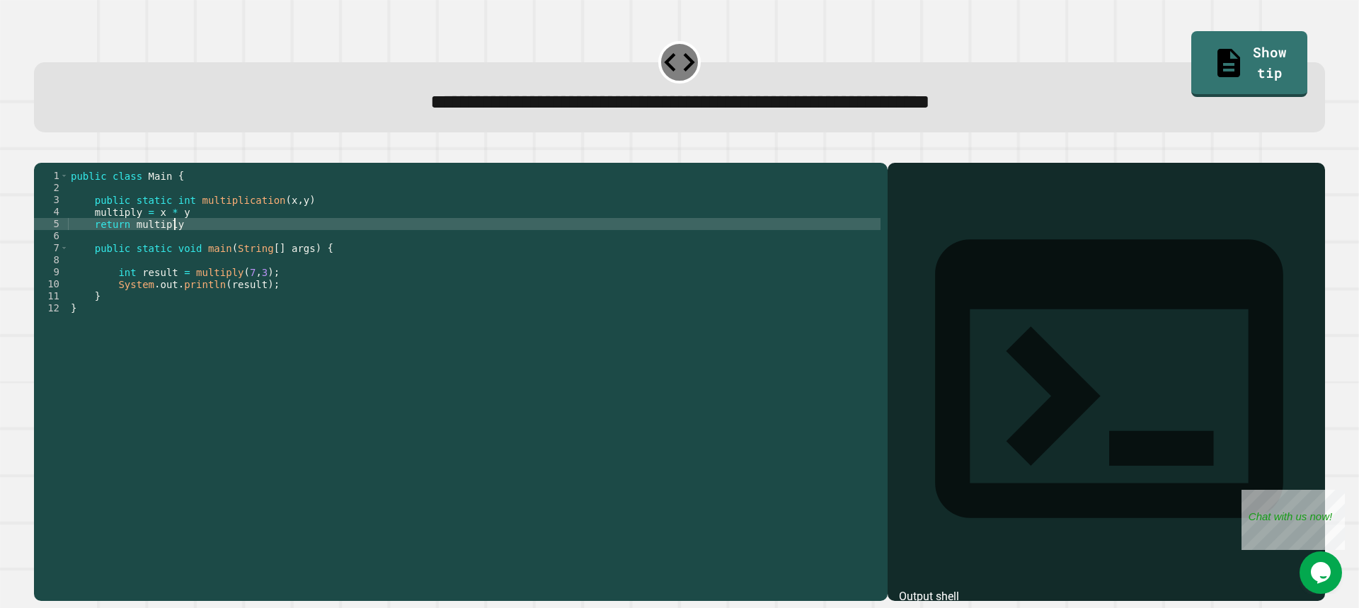
click at [212, 239] on div "public class Main { public static int multiplication ( x , y ) multiply = x * y…" at bounding box center [474, 368] width 813 height 397
click at [214, 237] on div "public class Main { public static int multiplication ( x , y ) multiply = x * y…" at bounding box center [474, 368] width 813 height 397
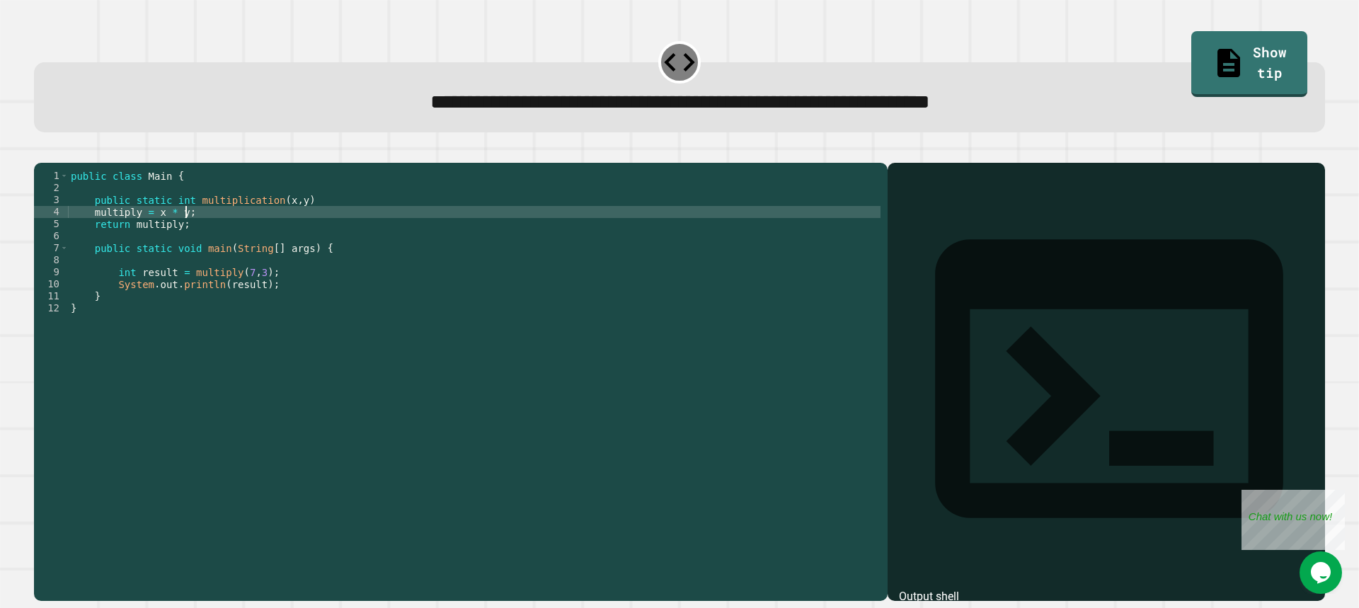
click at [88, 236] on div "public class Main { public static int multiplication ( x , y ) multiply = x * y…" at bounding box center [474, 368] width 813 height 397
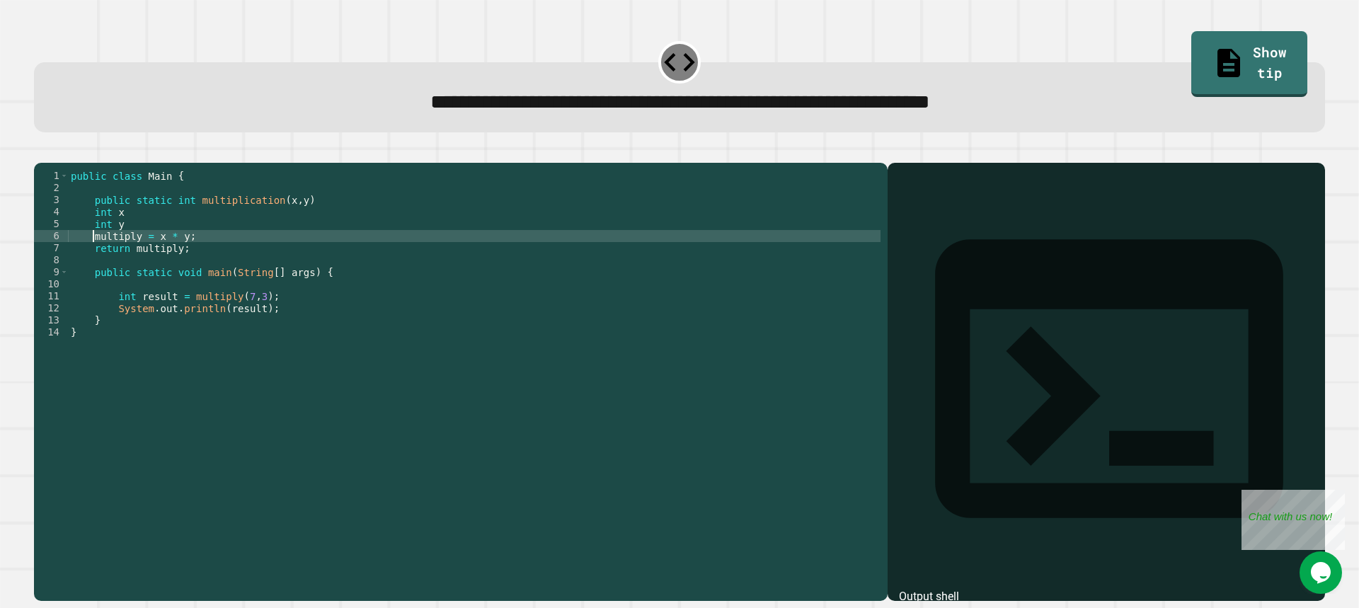
scroll to position [0, 1]
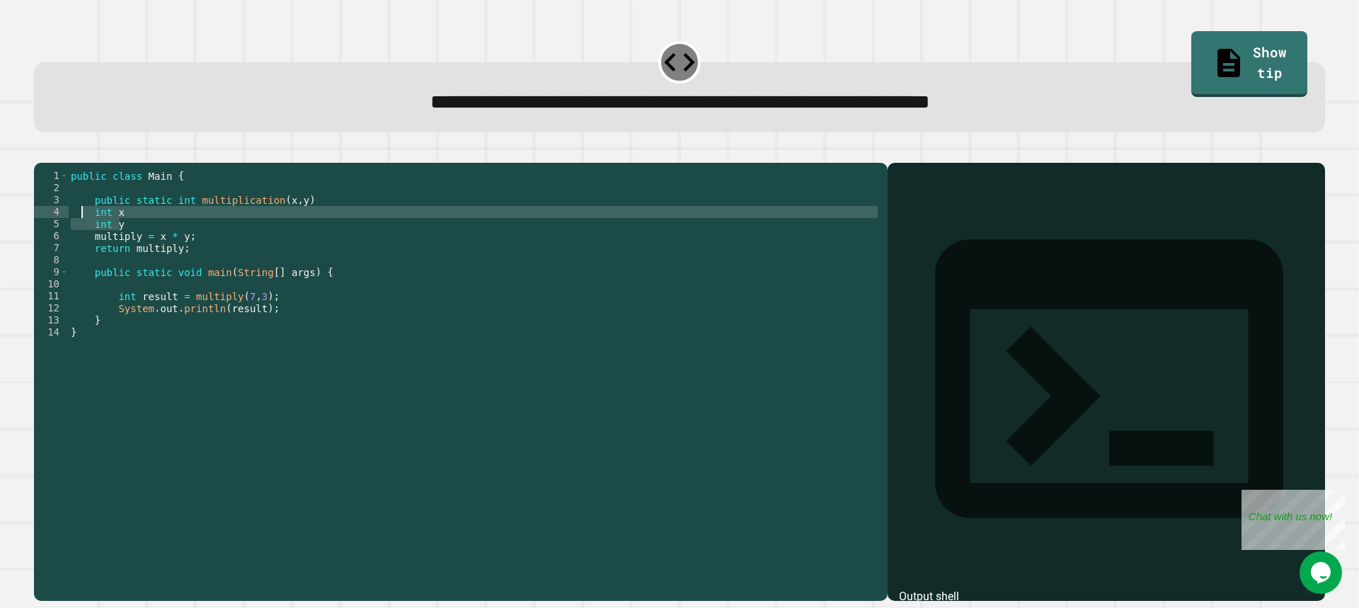
drag, startPoint x: 134, startPoint y: 251, endPoint x: 84, endPoint y: 236, distance: 51.5
click at [84, 236] on div "public class Main { public static int multiplication ( x , y ) int x int y mult…" at bounding box center [474, 368] width 813 height 397
type textarea "***** *********"
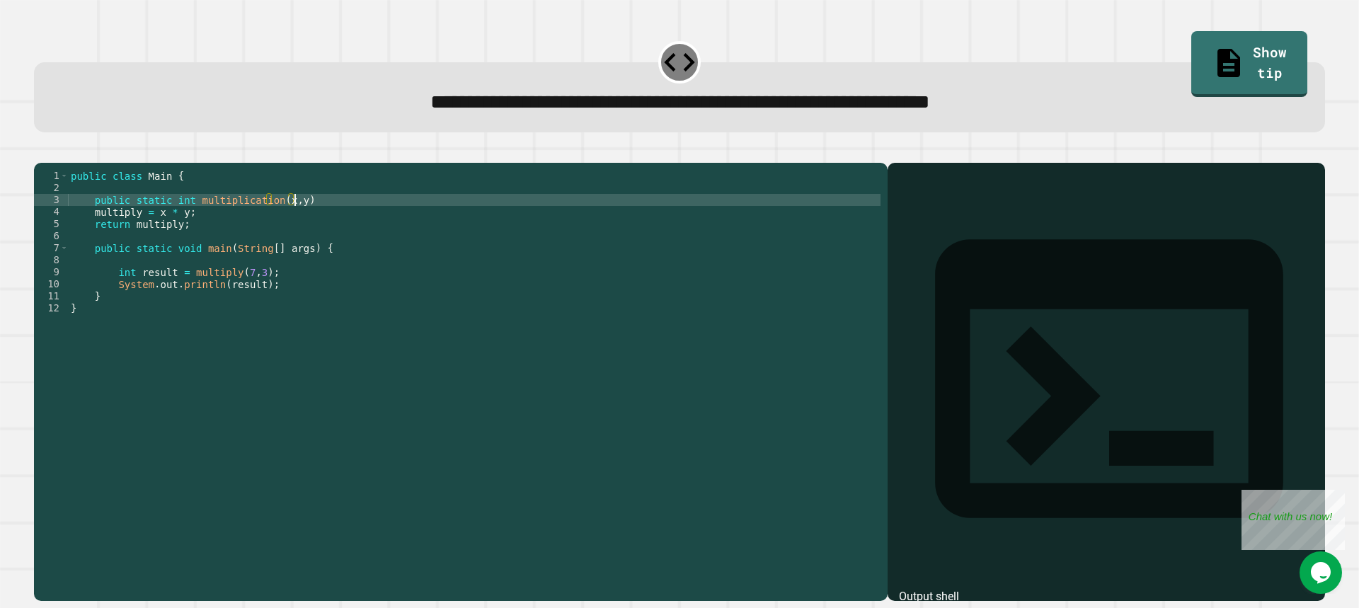
click at [41, 151] on icon "button" at bounding box center [41, 151] width 0 height 0
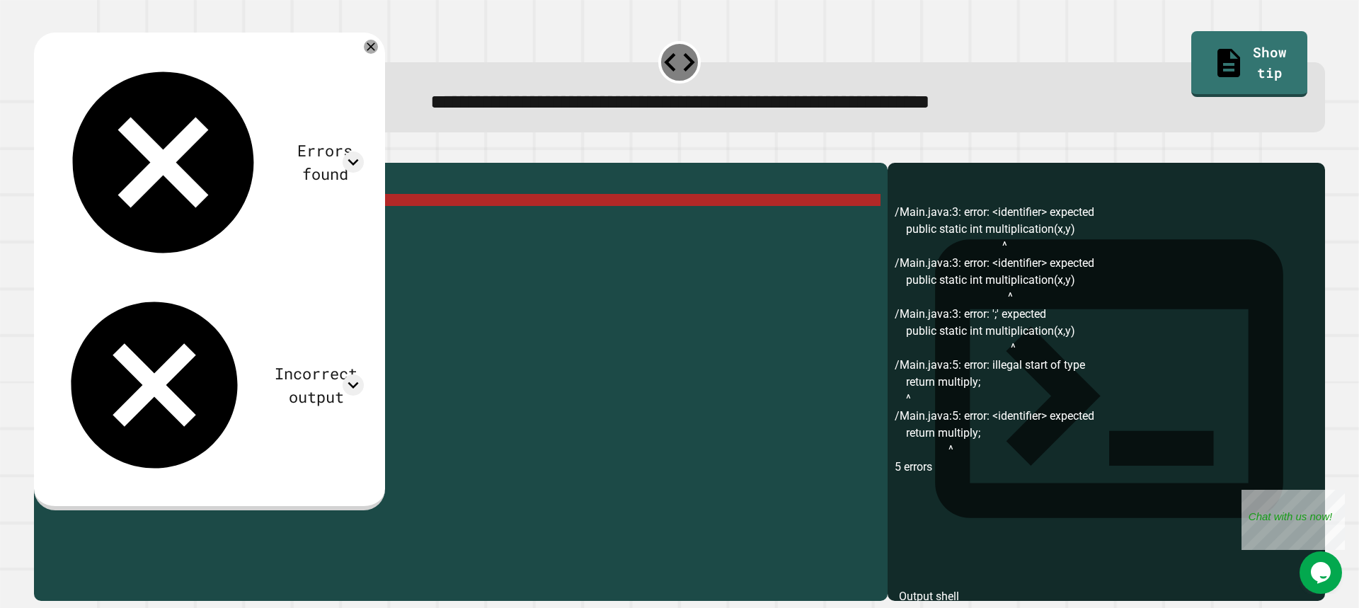
click at [270, 220] on div "public class Main { public static int multiplication ( x , y ) multiply = x * y…" at bounding box center [474, 368] width 813 height 397
click at [379, 49] on icon at bounding box center [370, 46] width 17 height 17
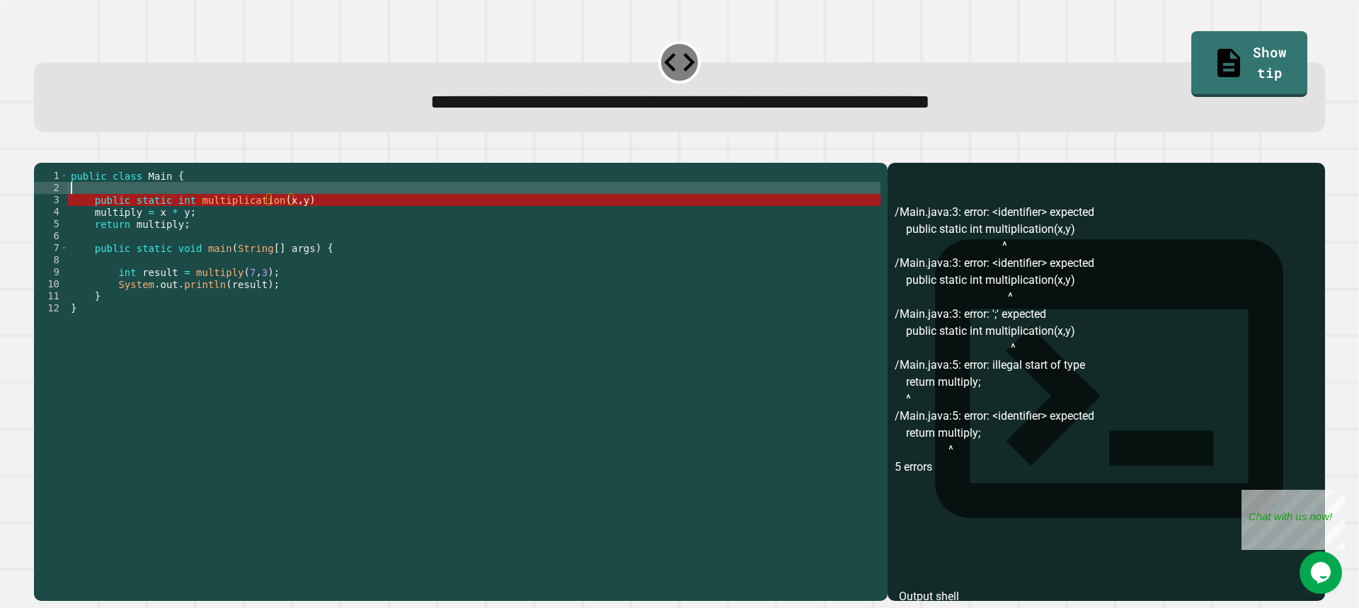
click at [256, 214] on div "public class Main { public static int multiplication ( x , y ) multiply = x * y…" at bounding box center [474, 368] width 813 height 397
click at [265, 222] on div "public class Main { public static int multiplication ( x , y ) multiply = x * y…" at bounding box center [474, 368] width 813 height 397
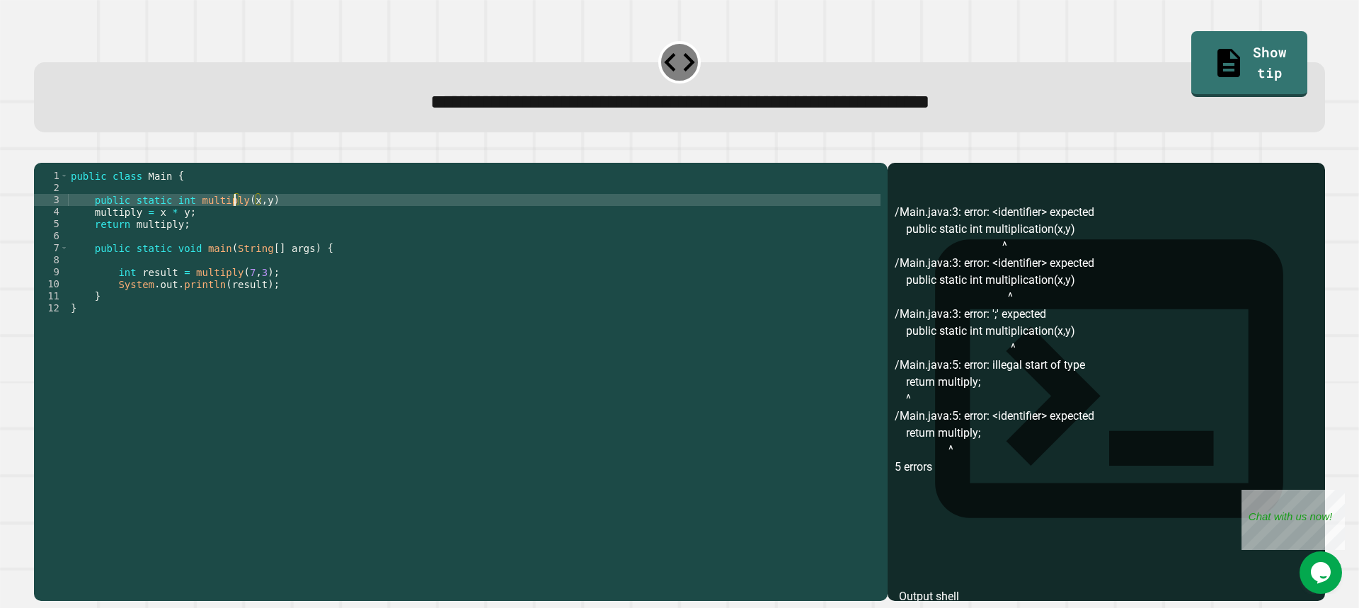
scroll to position [0, 11]
click at [41, 151] on icon "button" at bounding box center [41, 151] width 0 height 0
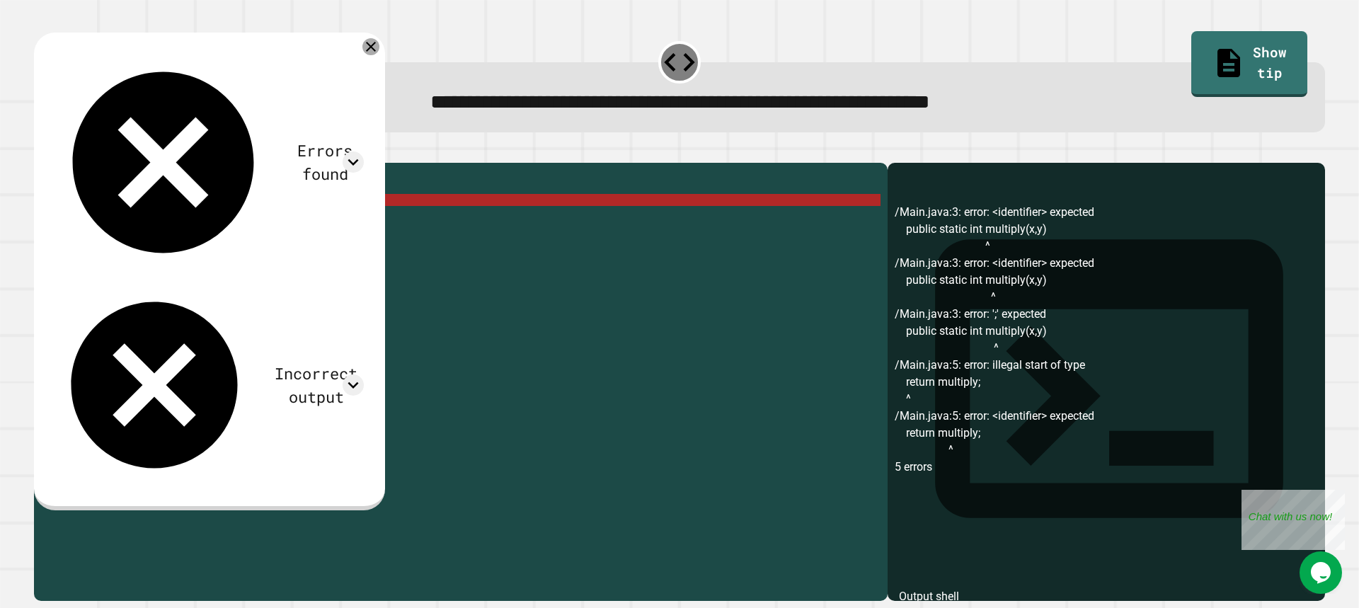
click at [379, 53] on icon at bounding box center [370, 46] width 17 height 17
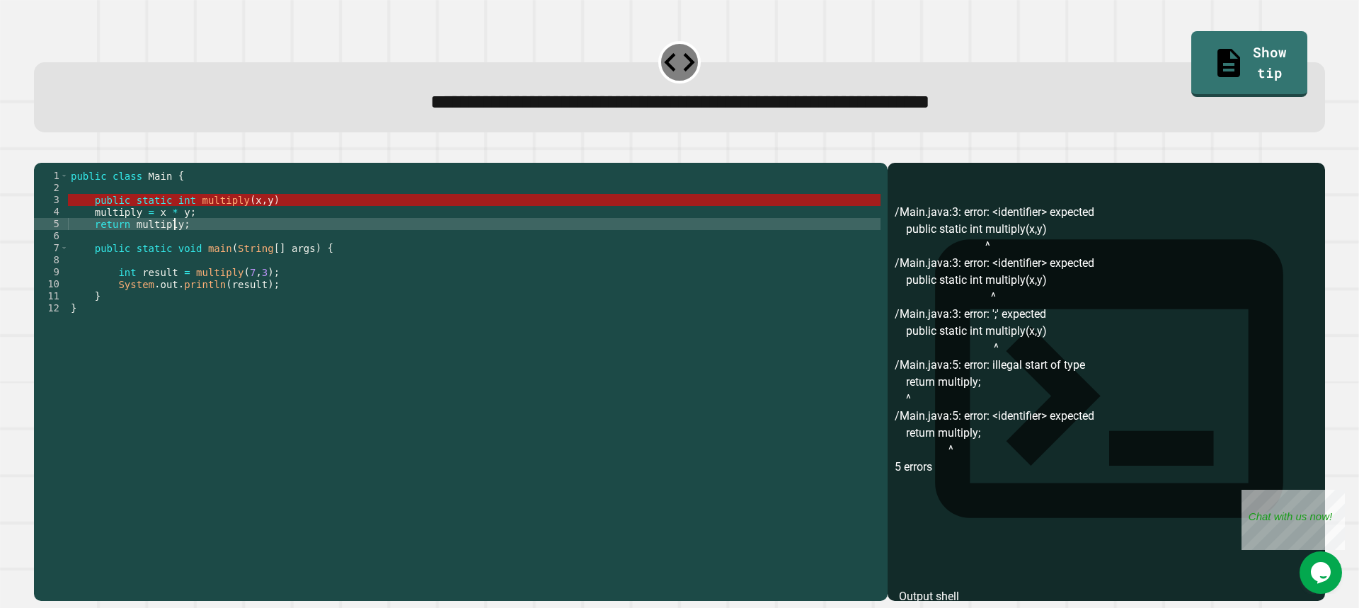
scroll to position [0, 7]
click at [177, 246] on div "public class Main { public static int multiply ( x , y ) multiply = x * y ; ret…" at bounding box center [474, 368] width 813 height 397
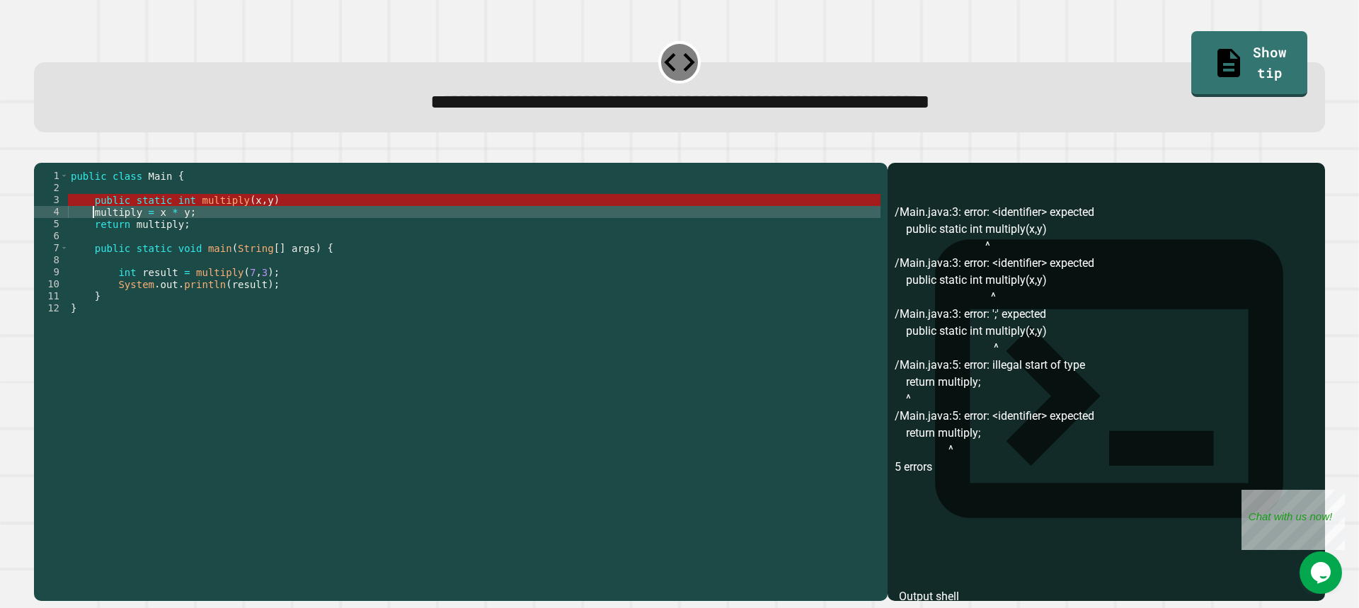
click at [93, 233] on div "public class Main { public static int multiply ( x , y ) multiply = x * y ; ret…" at bounding box center [474, 368] width 813 height 397
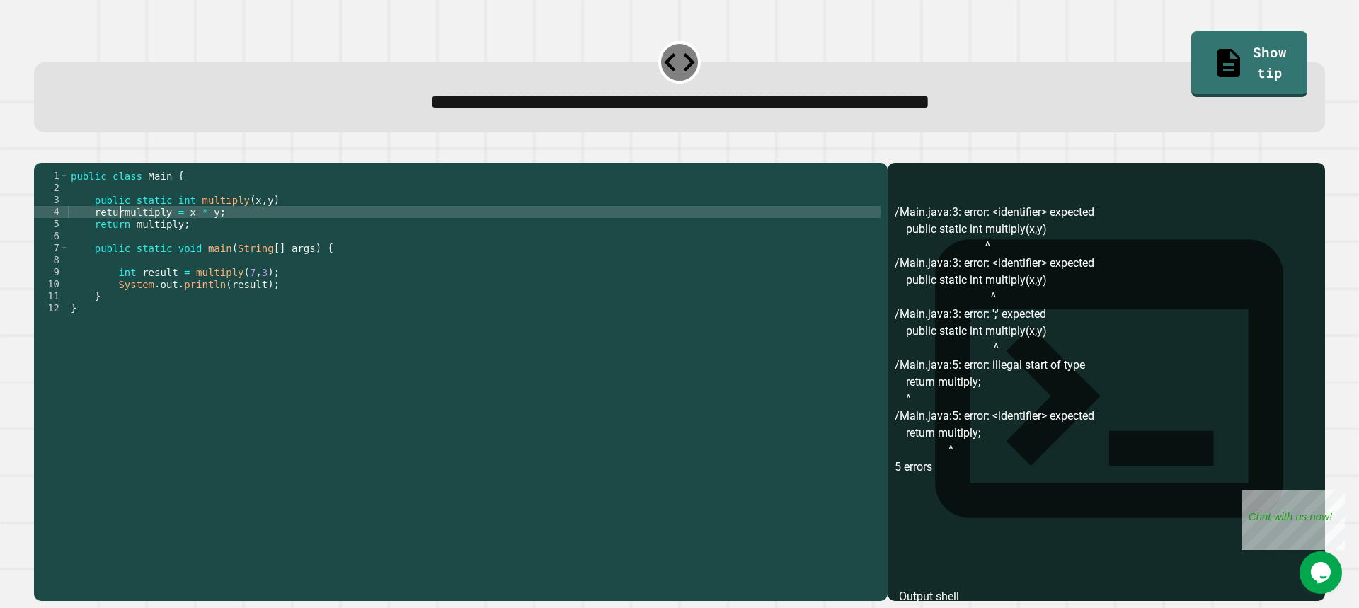
type textarea "**********"
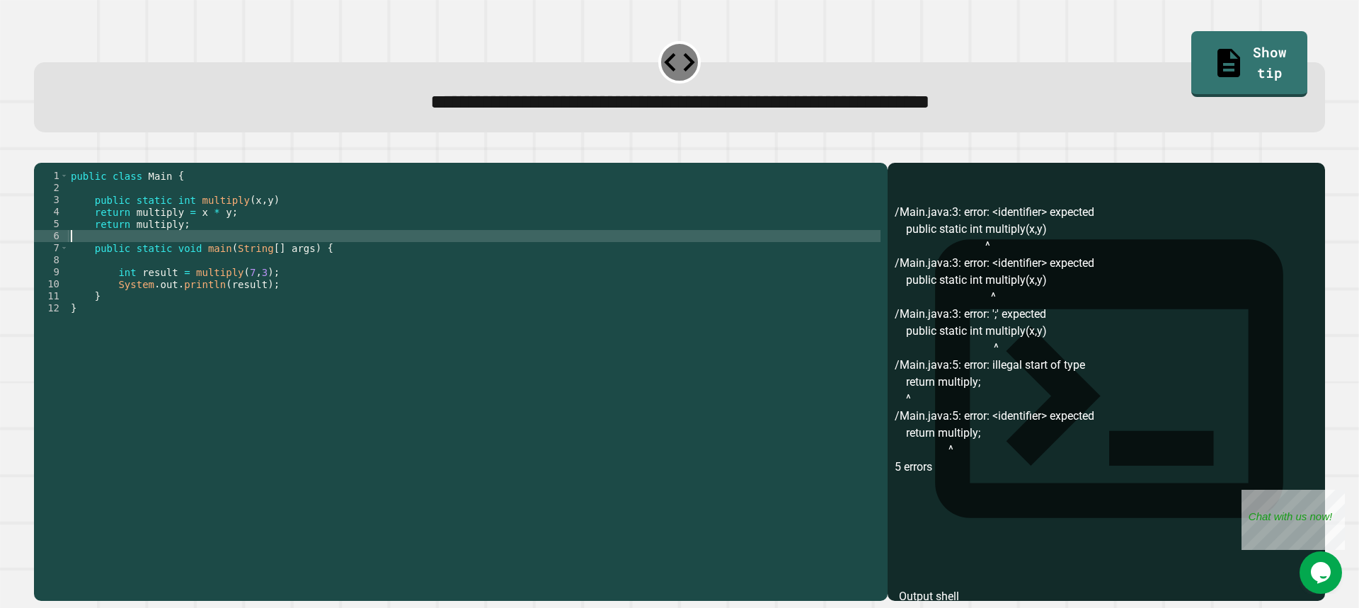
drag, startPoint x: 190, startPoint y: 253, endPoint x: 120, endPoint y: 253, distance: 69.4
click at [120, 253] on div "public class Main { public static int multiply ( x , y ) return multiply = x * …" at bounding box center [474, 368] width 813 height 397
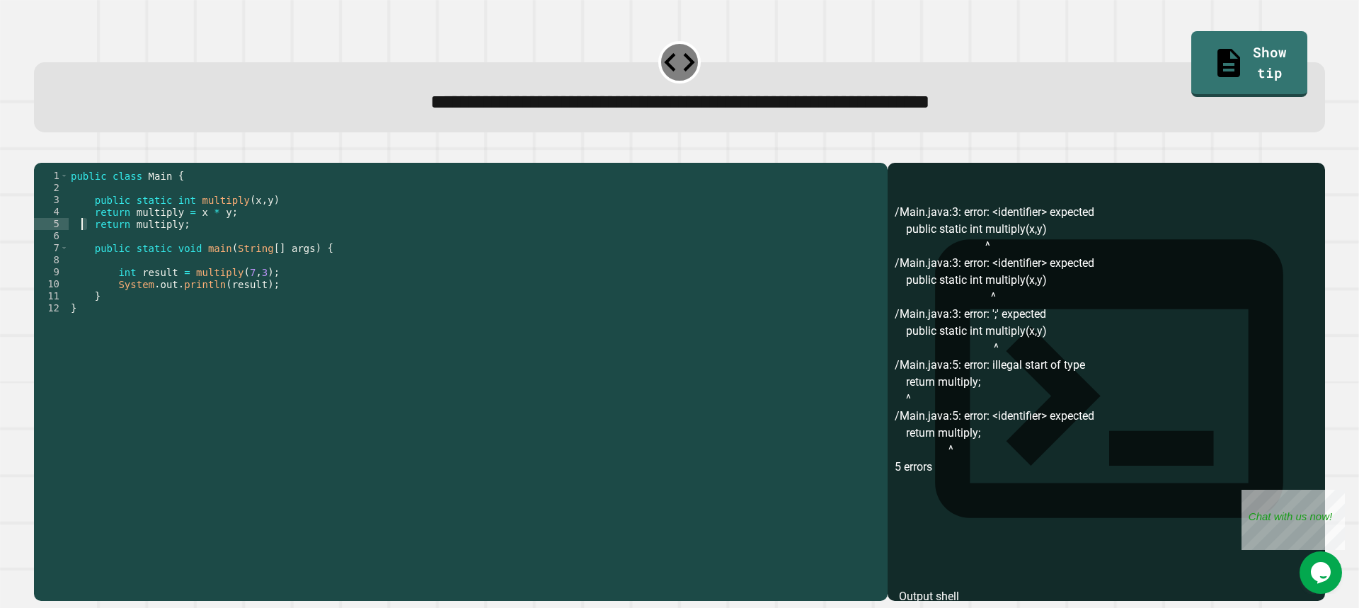
click at [84, 241] on div "public class Main { public static int multiply ( x , y ) return multiply = x * …" at bounding box center [474, 368] width 813 height 397
click at [294, 226] on div "public class Main { public static int multiply ( x , y ) return multiply = x * …" at bounding box center [474, 368] width 813 height 397
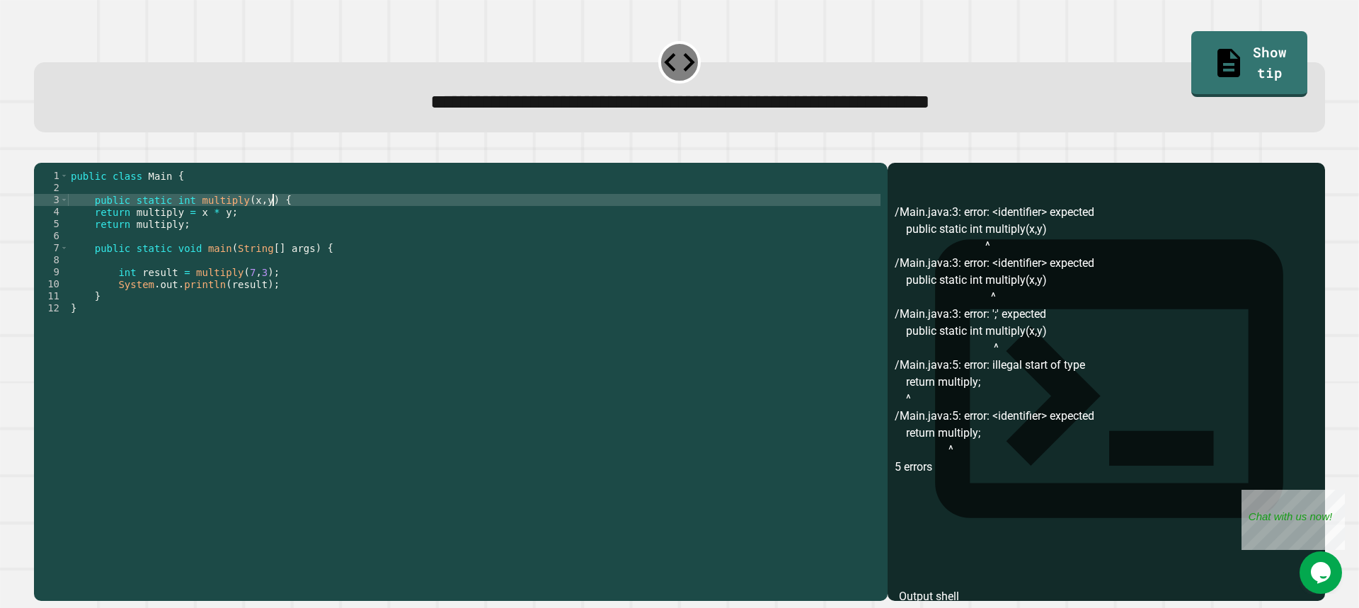
scroll to position [0, 13]
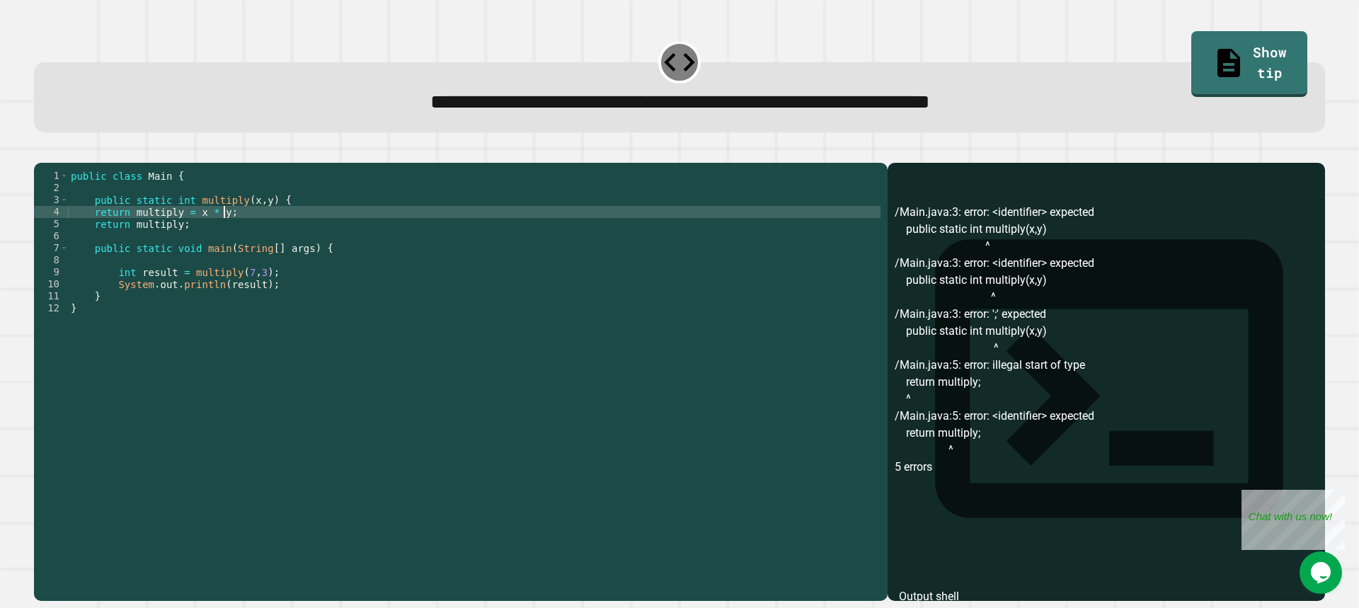
click at [254, 236] on div "public class Main { public static int multiply ( x , y ) { return multiply = x …" at bounding box center [474, 368] width 813 height 397
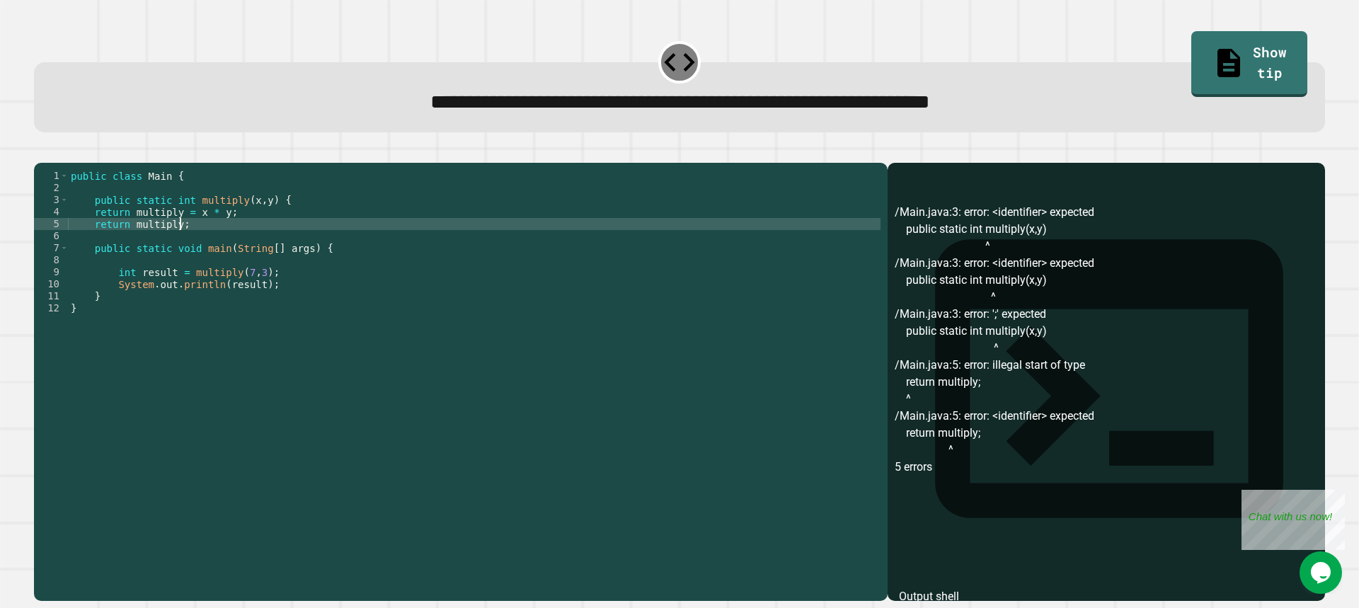
click at [248, 244] on div "public class Main { public static int multiply ( x , y ) { return multiply = x …" at bounding box center [474, 368] width 813 height 397
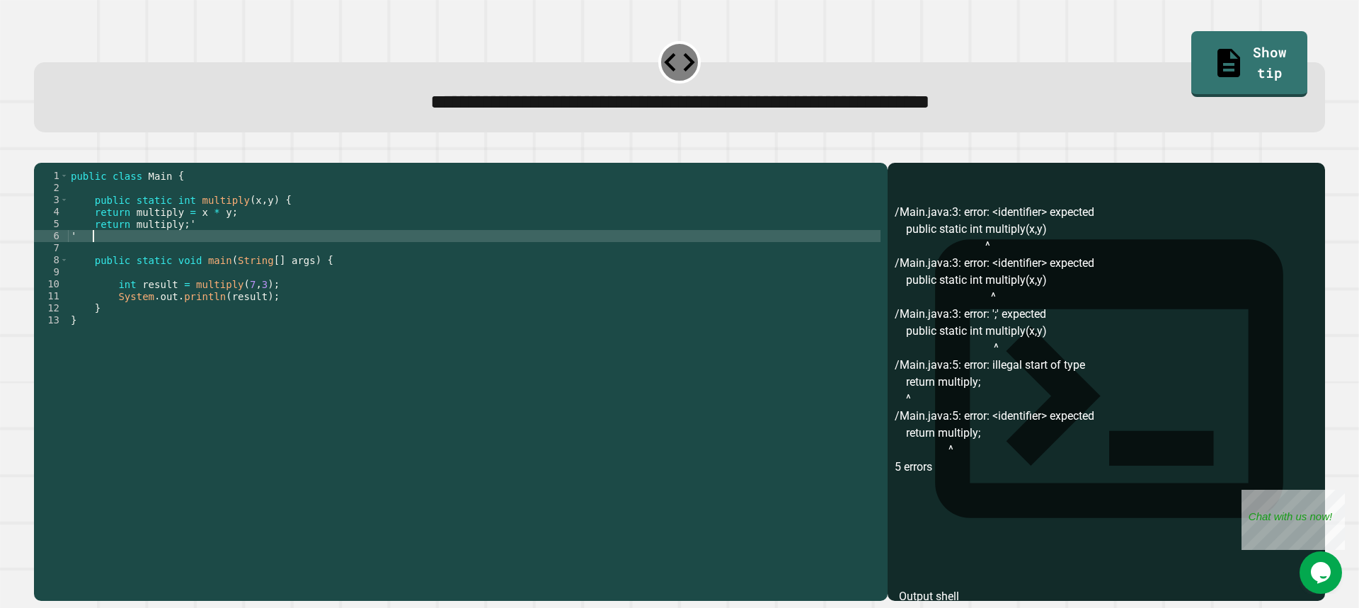
scroll to position [0, 1]
click at [241, 239] on div "public class Main { public static int multiply ( x , y ) { return multiply = x …" at bounding box center [474, 368] width 813 height 397
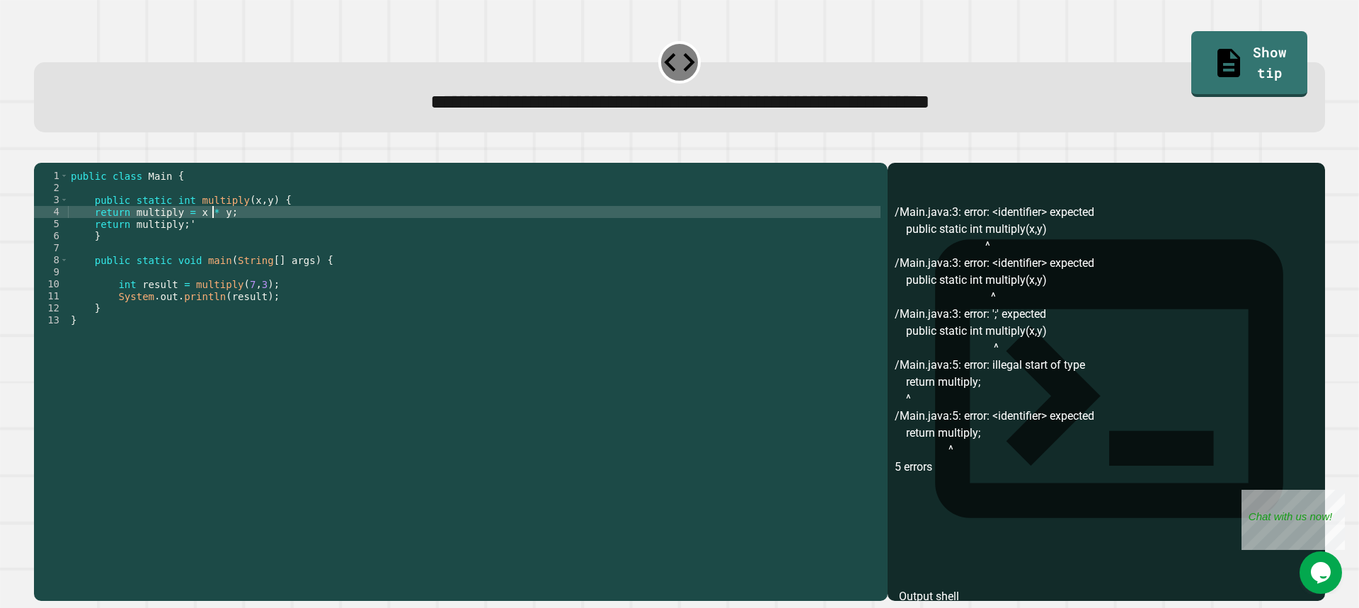
click at [213, 236] on div "public class Main { public static int multiply ( x , y ) { return multiply = x …" at bounding box center [474, 368] width 813 height 397
click at [213, 241] on div "public class Main { public static int multiply ( x , y ) { return multiply = x …" at bounding box center [474, 368] width 813 height 397
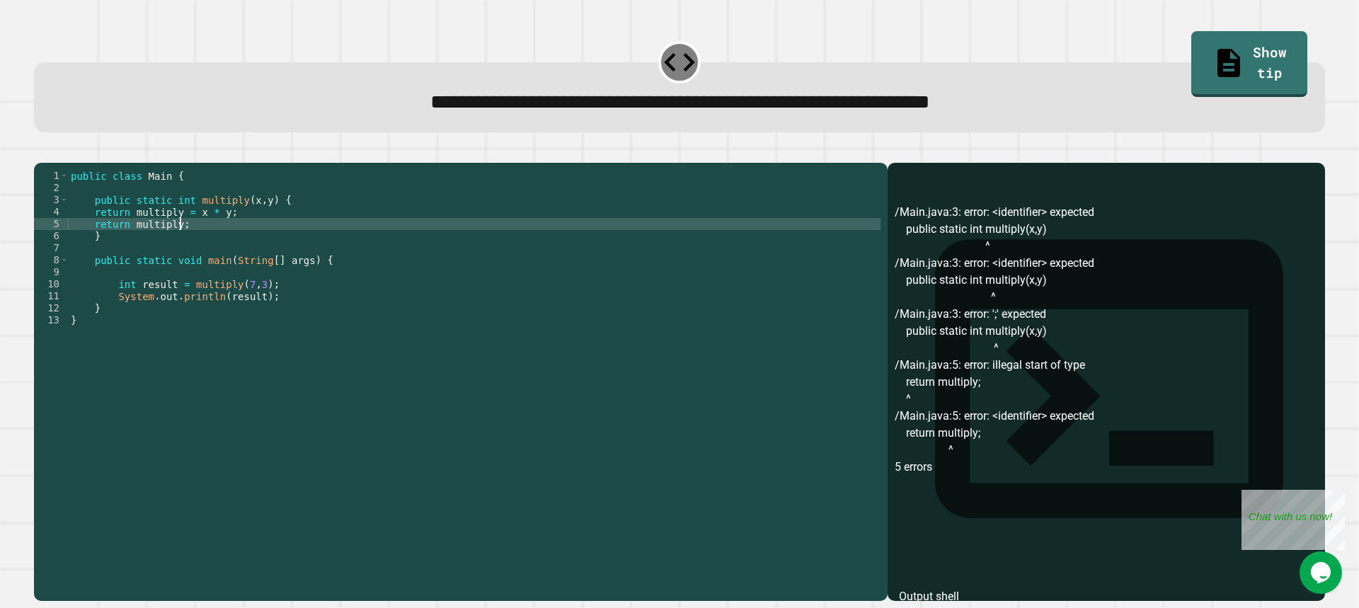
click at [41, 151] on icon "button" at bounding box center [41, 151] width 0 height 0
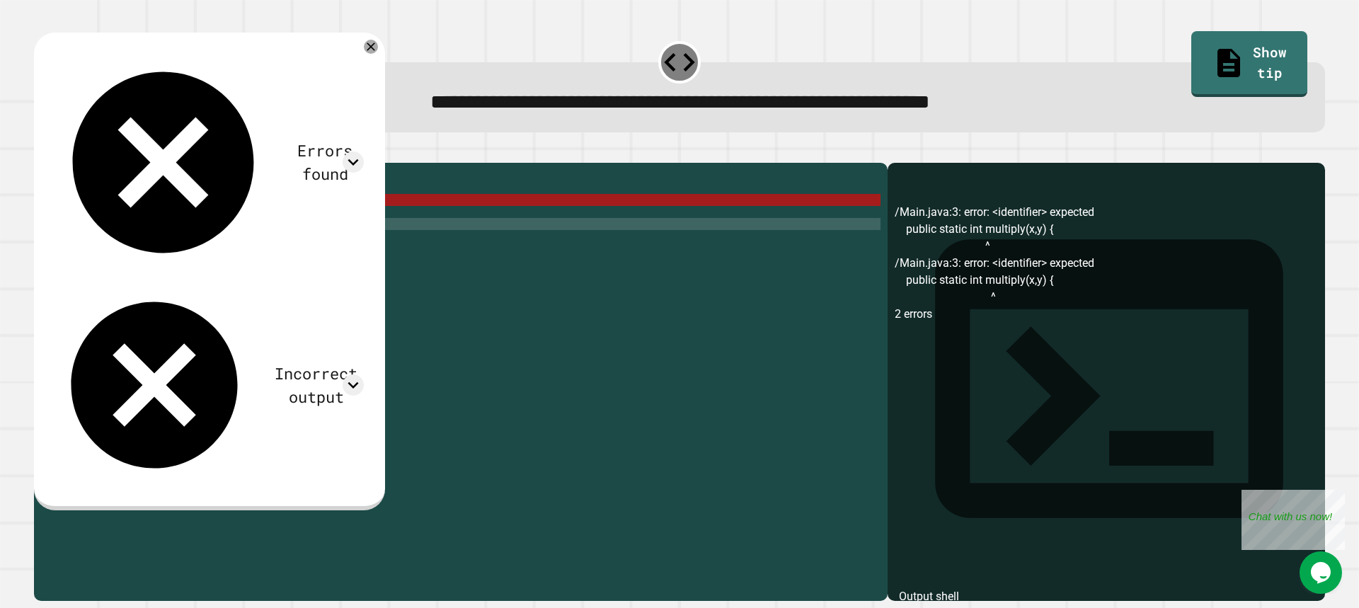
click at [385, 40] on div "Errors found /Main.java:3: error: <identifier> expected public static int multi…" at bounding box center [209, 271] width 351 height 477
click at [379, 51] on icon at bounding box center [370, 46] width 17 height 17
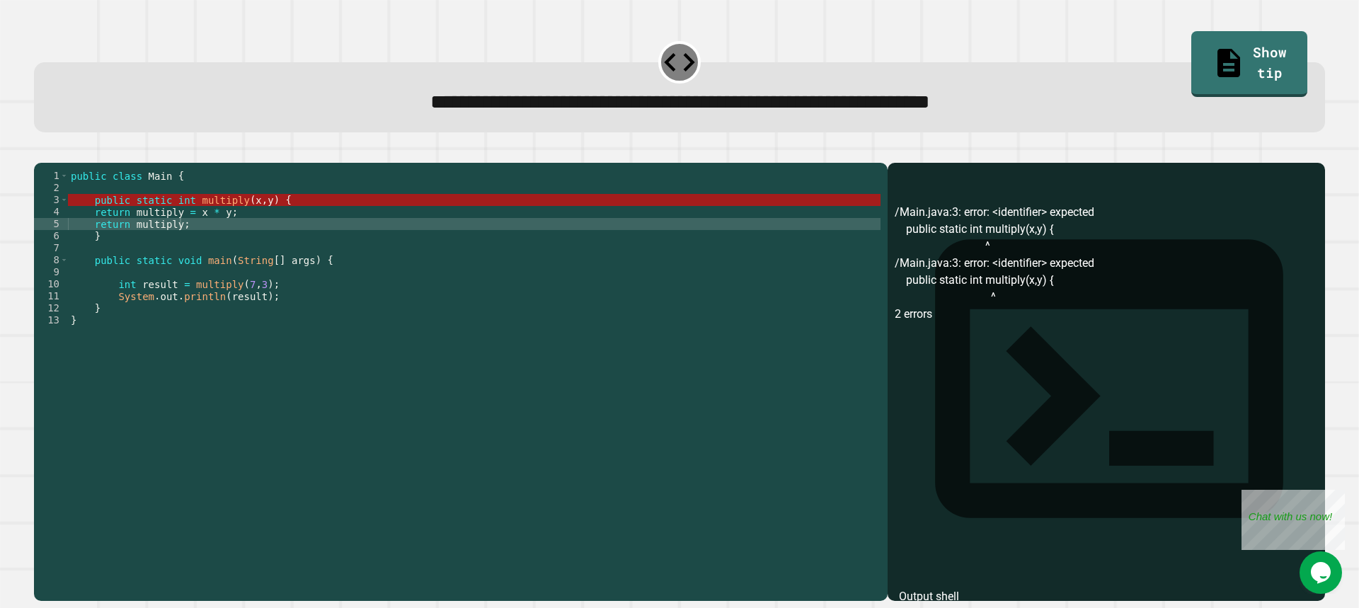
click at [127, 236] on div "public class Main { public static int multiply ( x , y ) { return multiply = x …" at bounding box center [474, 368] width 813 height 397
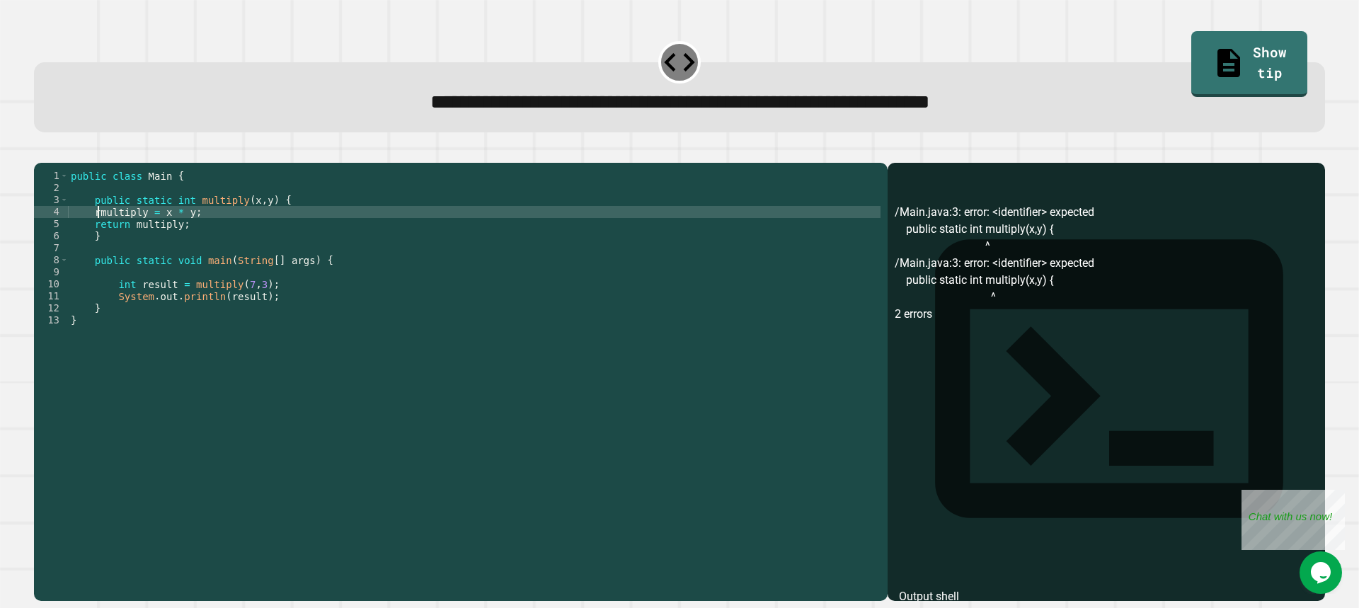
type textarea "**********"
